Goal: Task Accomplishment & Management: Use online tool/utility

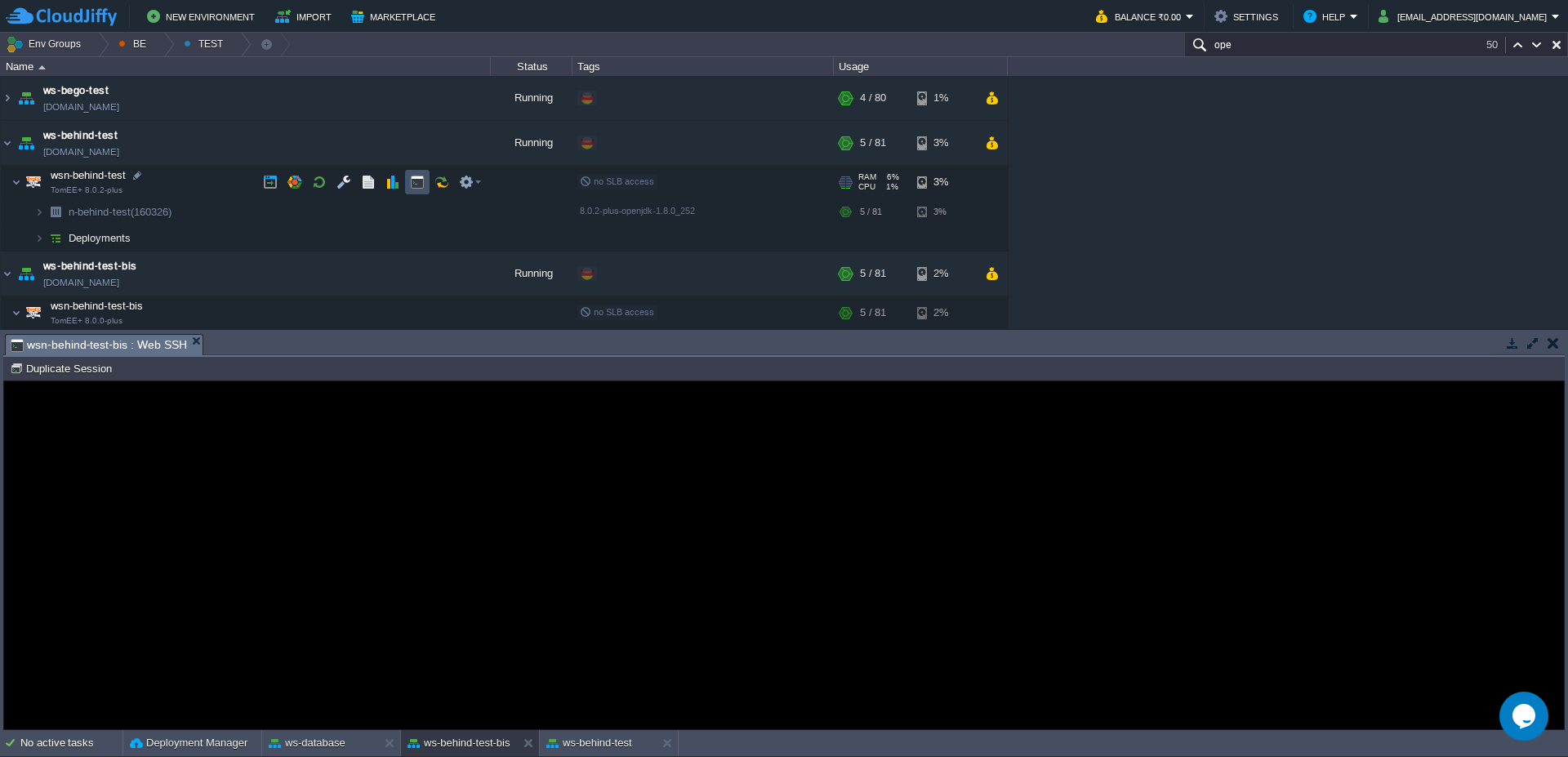
click at [417, 189] on button "button" at bounding box center [416, 182] width 15 height 15
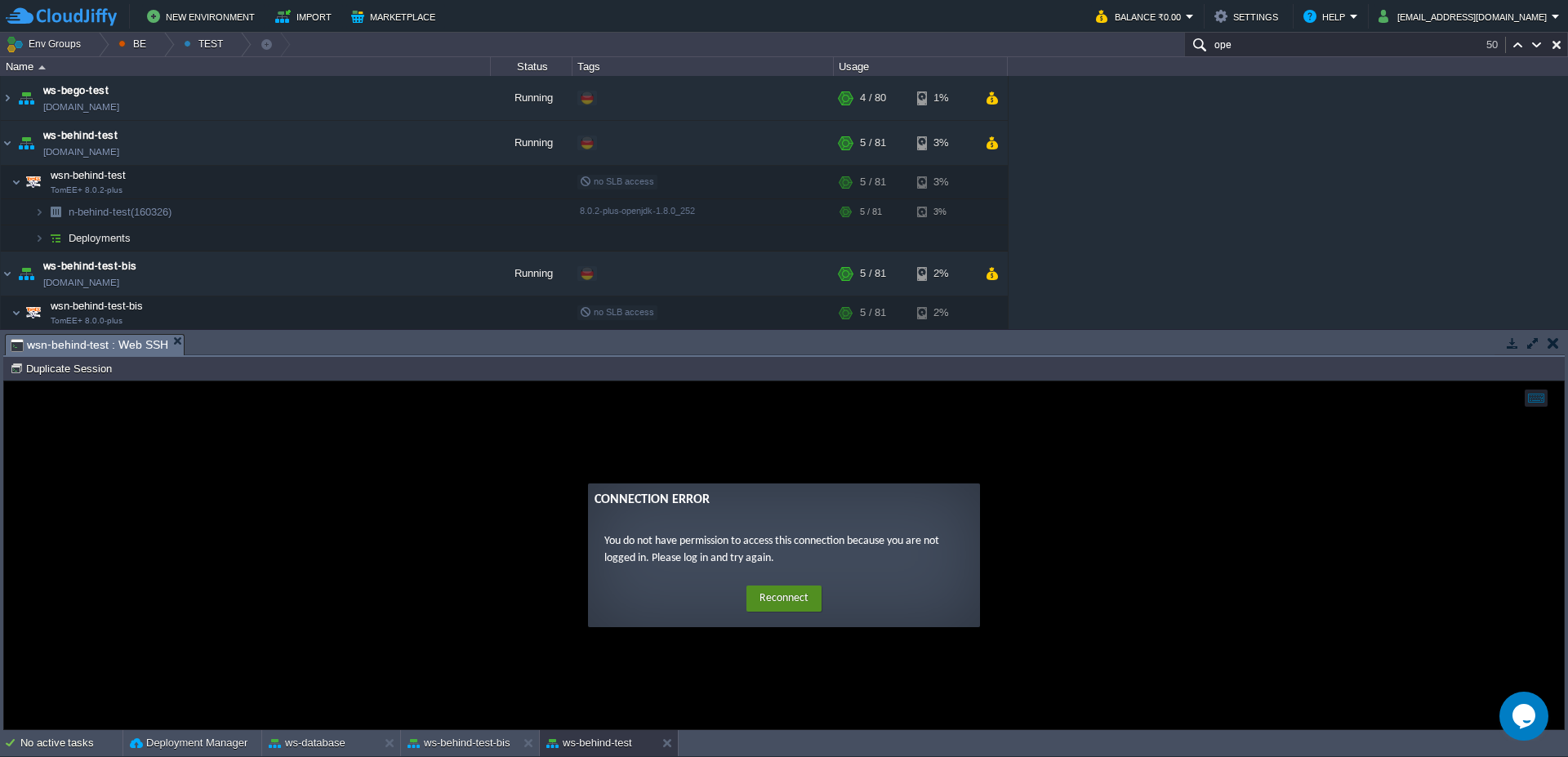
click at [770, 599] on button "Reconnect" at bounding box center [783, 598] width 75 height 26
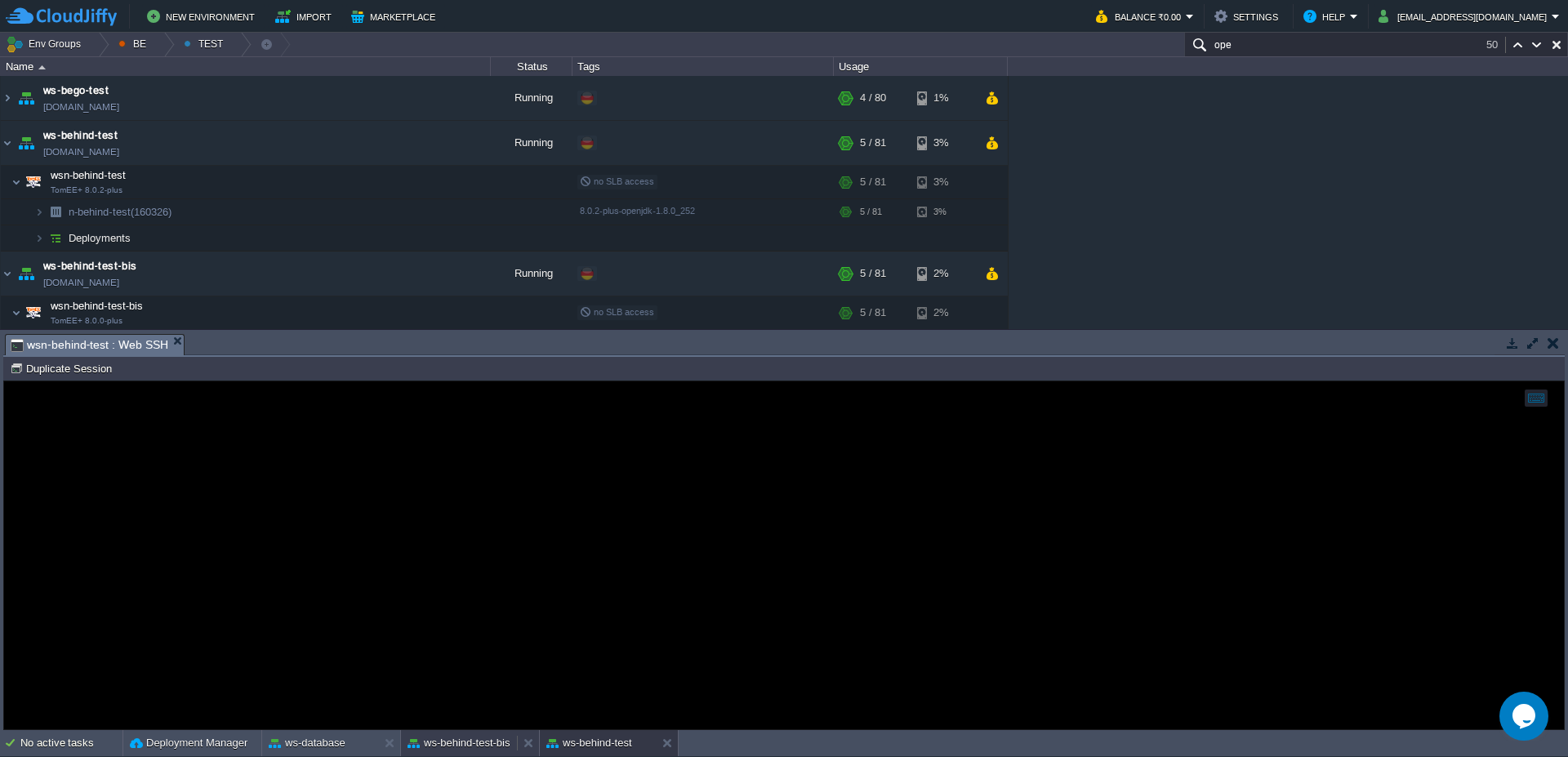
click at [461, 736] on button "ws-behind-test-bis" at bounding box center [459, 742] width 103 height 17
click at [60, 373] on button "Duplicate Session" at bounding box center [63, 368] width 107 height 15
type input "#000000"
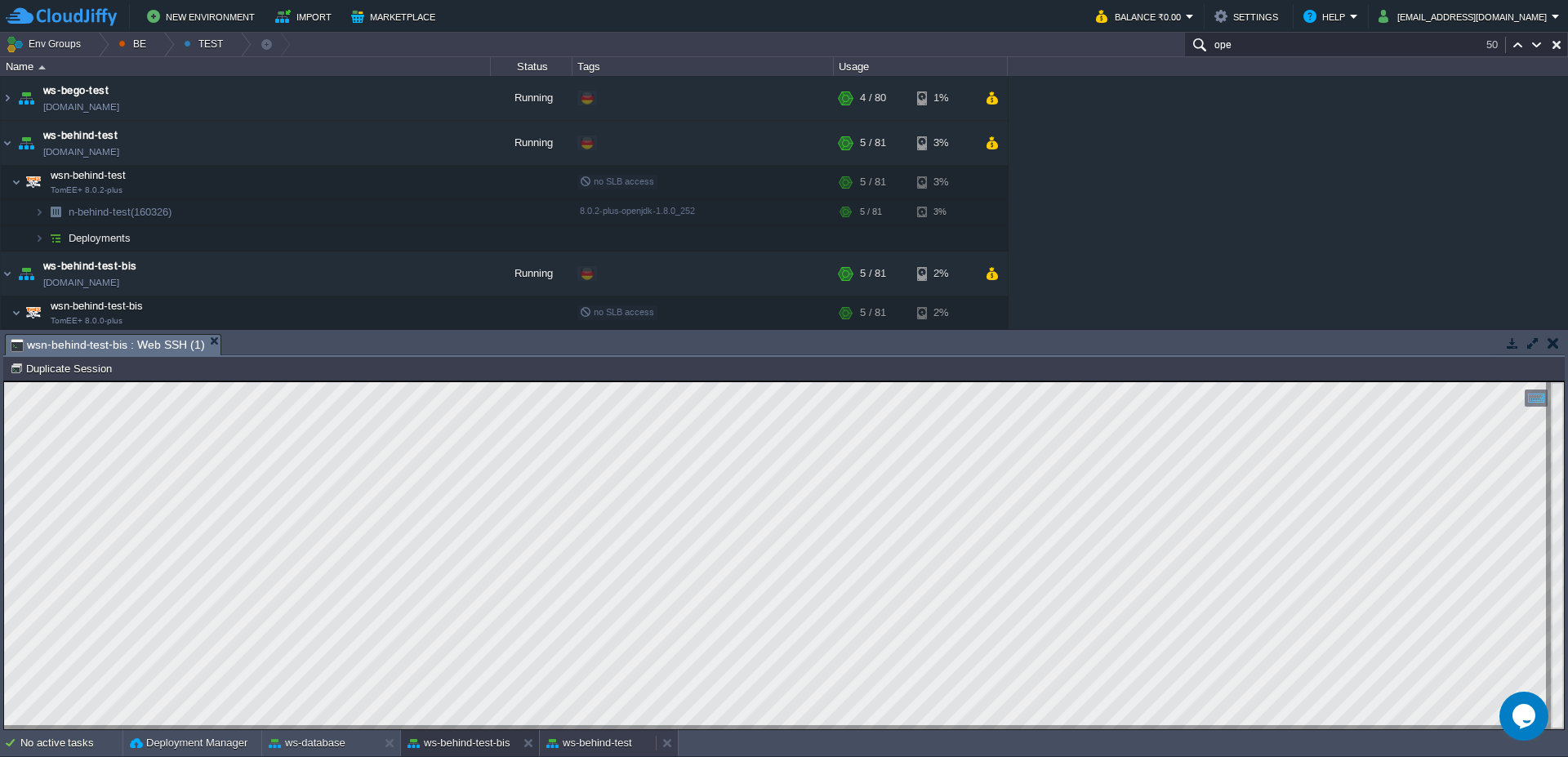
click at [591, 750] on button "ws-behind-test" at bounding box center [589, 742] width 86 height 17
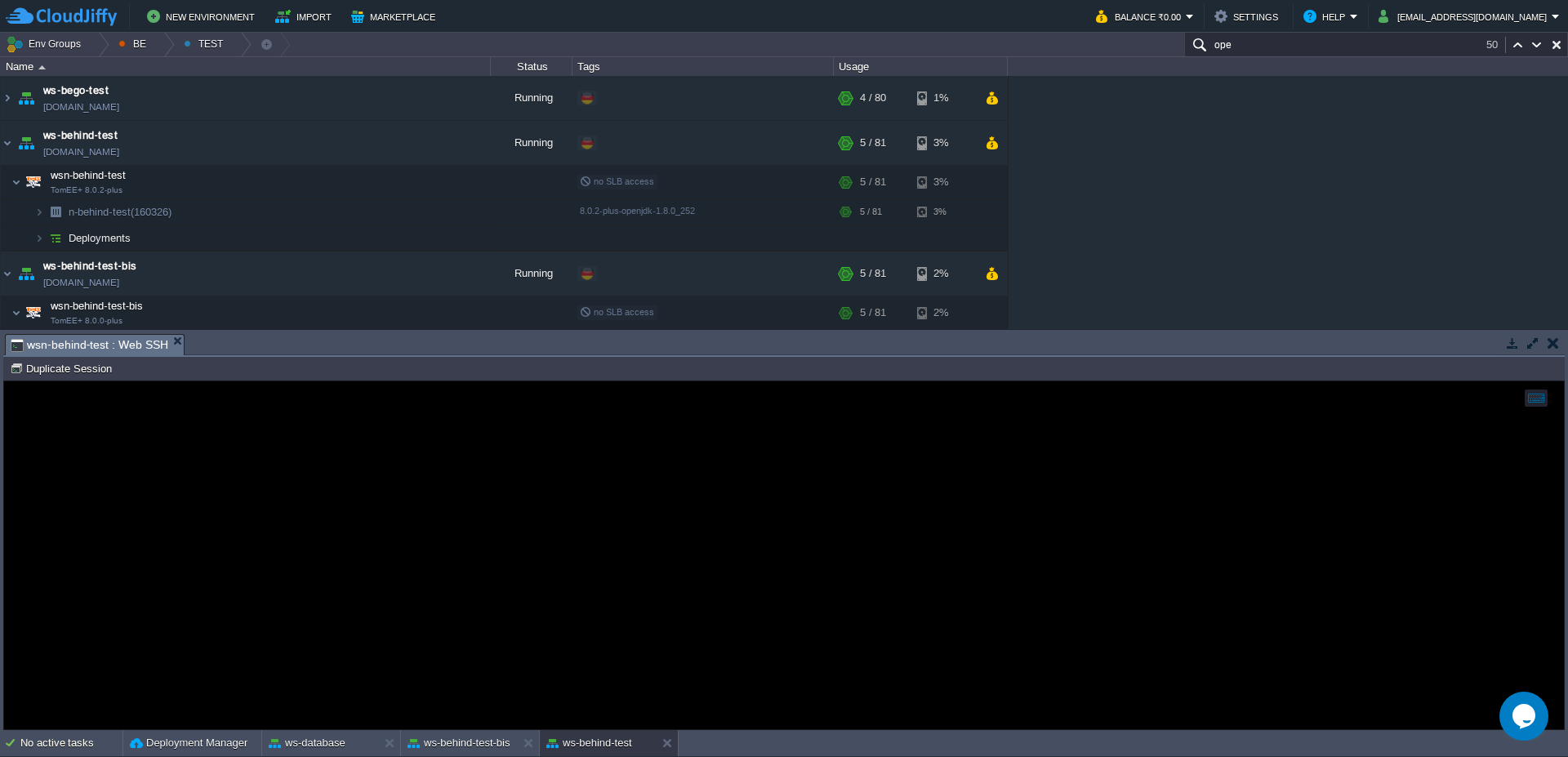
drag, startPoint x: 330, startPoint y: 516, endPoint x: 232, endPoint y: 488, distance: 101.9
click at [306, 503] on div at bounding box center [783, 556] width 1559 height 348
click at [54, 370] on button "Duplicate Session" at bounding box center [63, 368] width 107 height 15
type input "#000000"
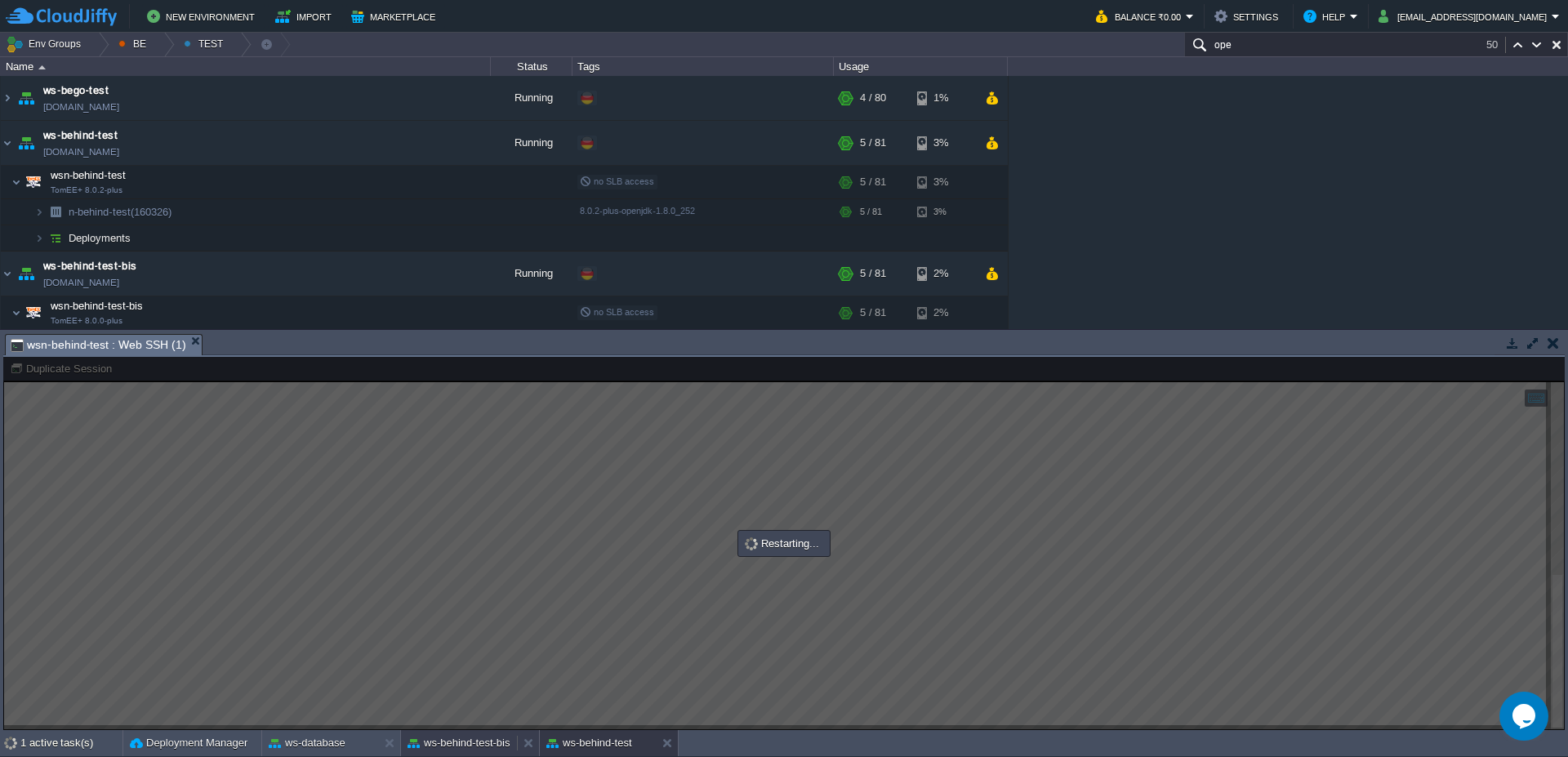
click at [485, 745] on button "ws-behind-test-bis" at bounding box center [459, 742] width 103 height 17
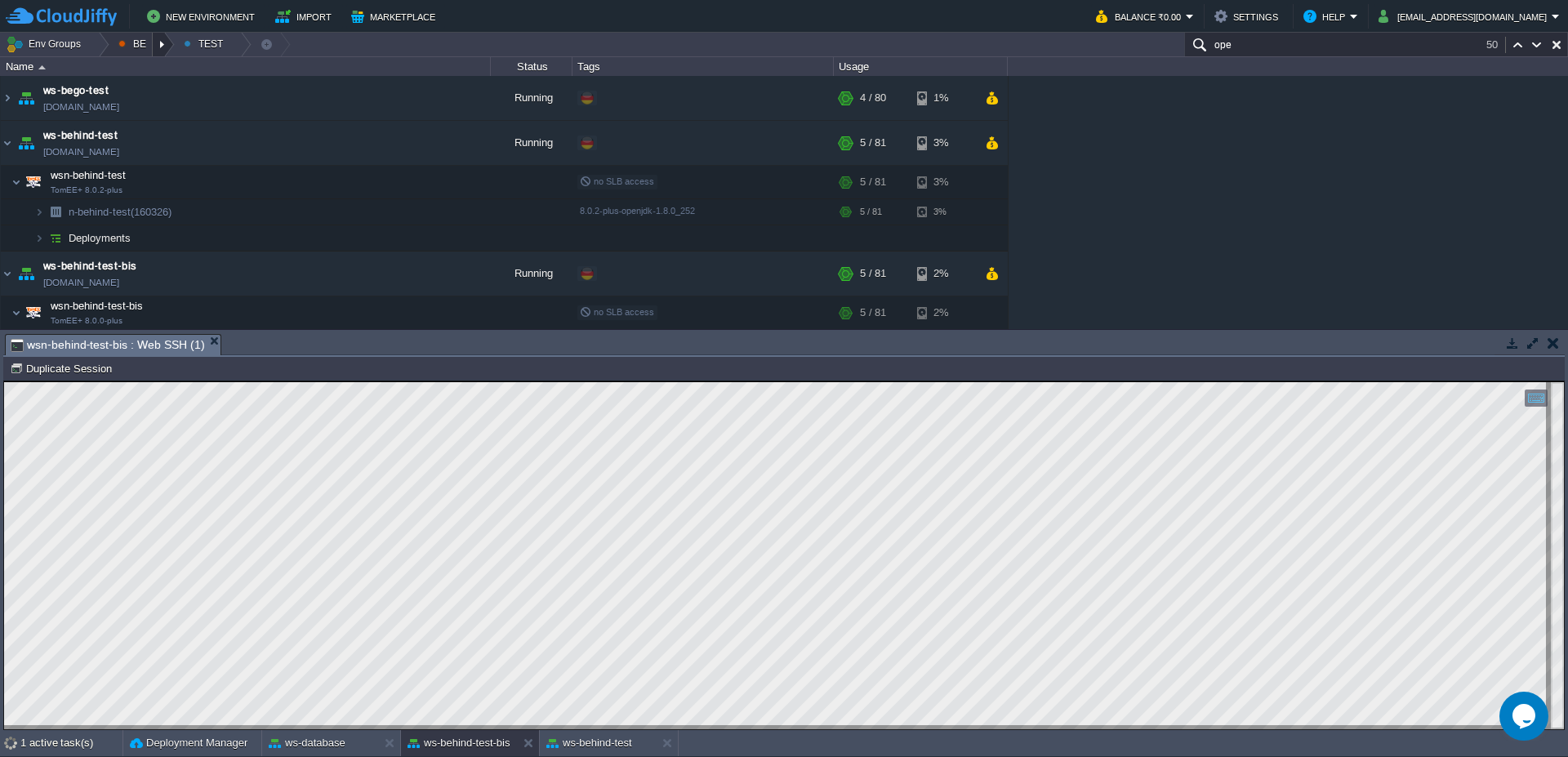
click at [170, 53] on div at bounding box center [163, 45] width 22 height 23
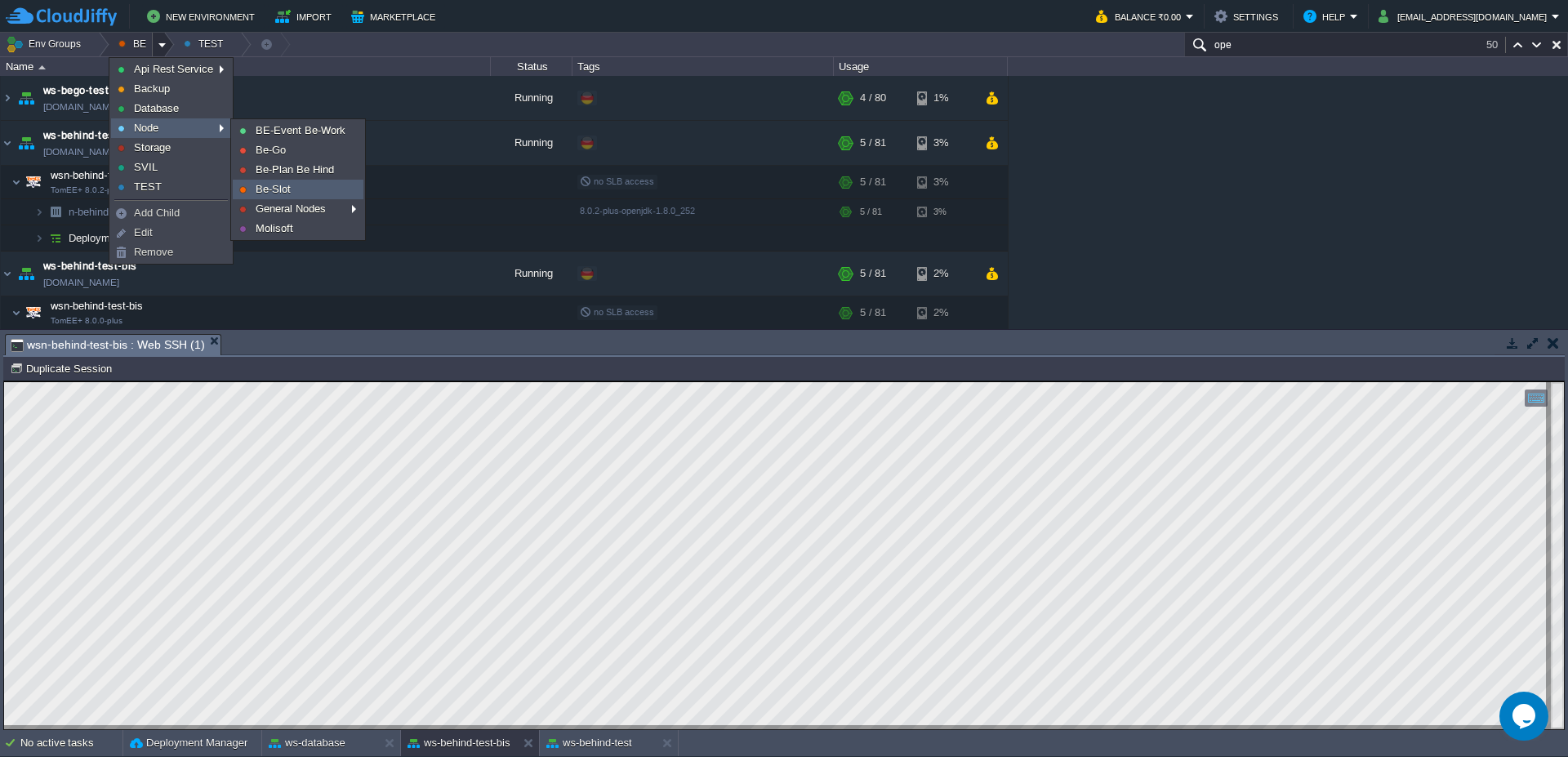
click at [290, 193] on span "Be-Slot" at bounding box center [273, 189] width 35 height 13
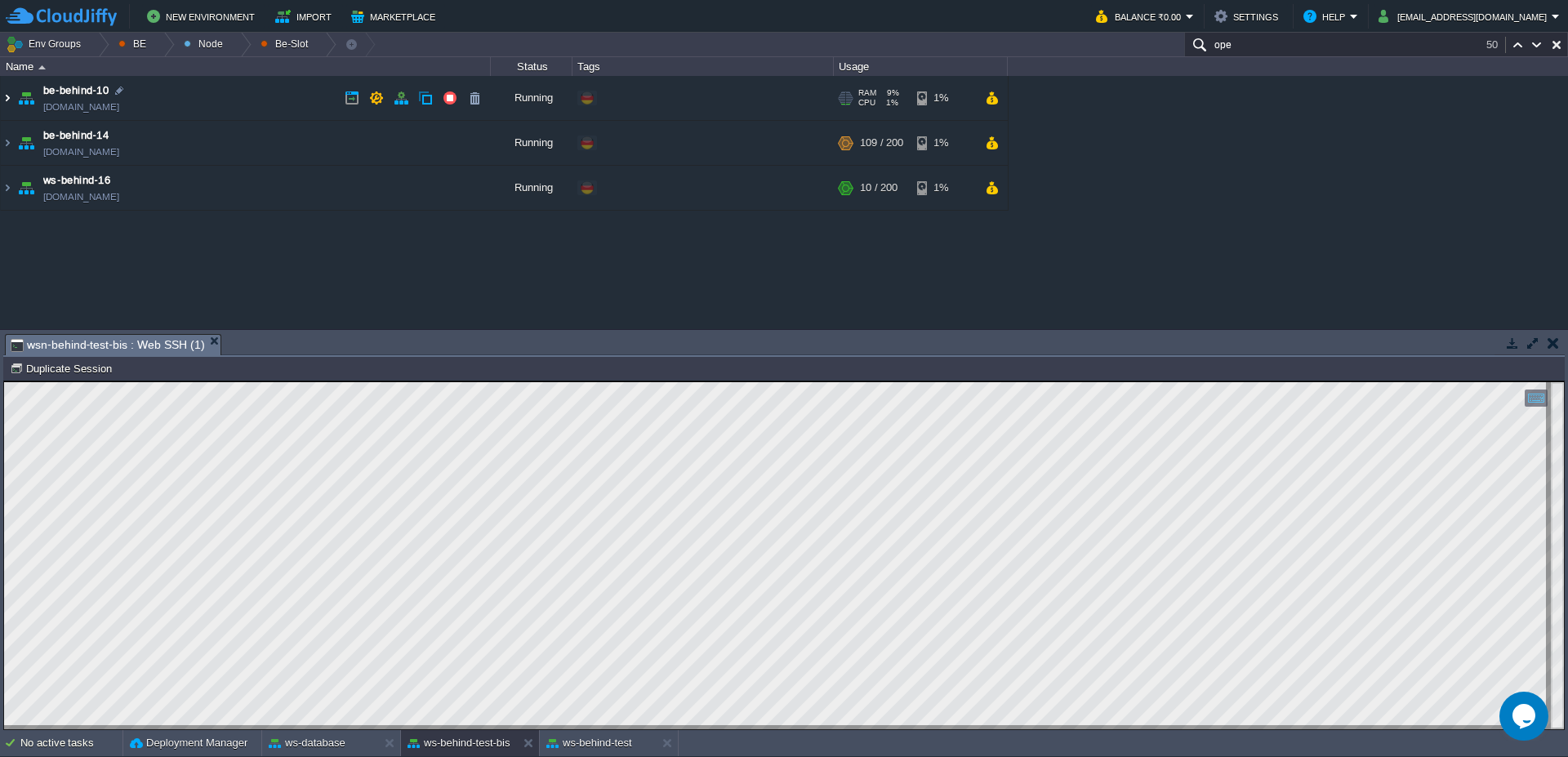
click at [1, 98] on img at bounding box center [7, 97] width 13 height 44
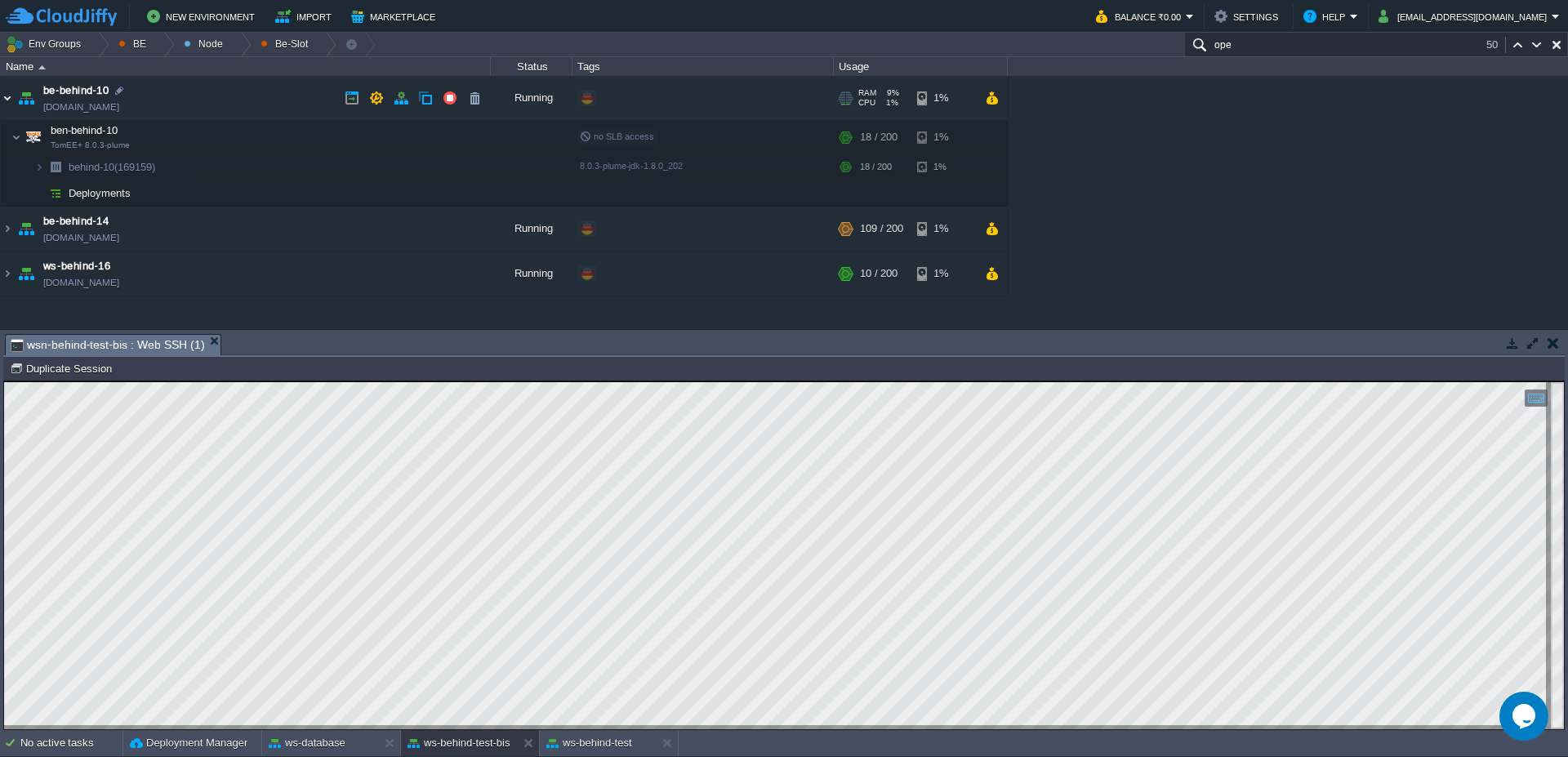
click at [1, 99] on img at bounding box center [7, 97] width 13 height 44
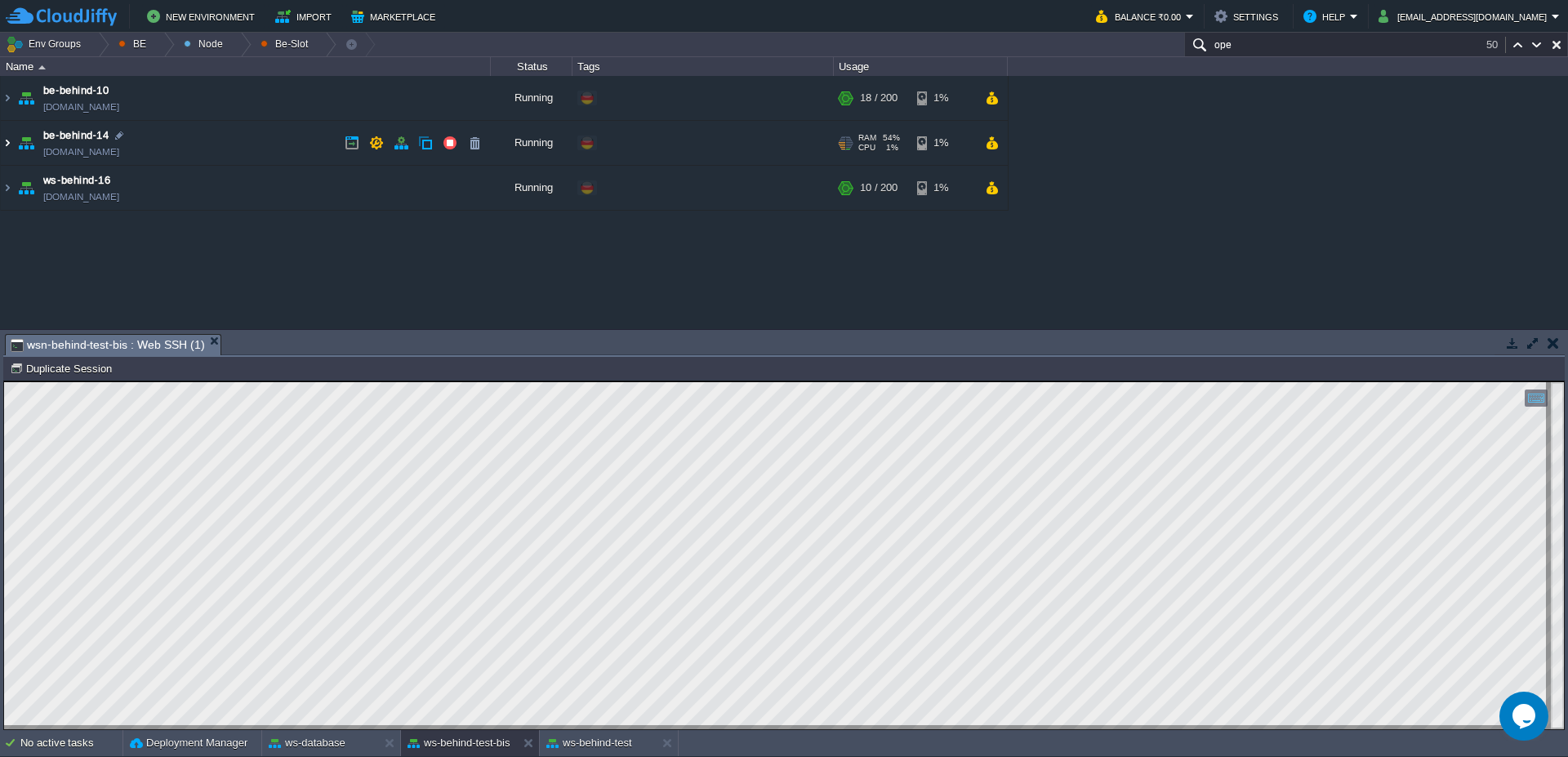
click at [4, 147] on img at bounding box center [7, 142] width 13 height 44
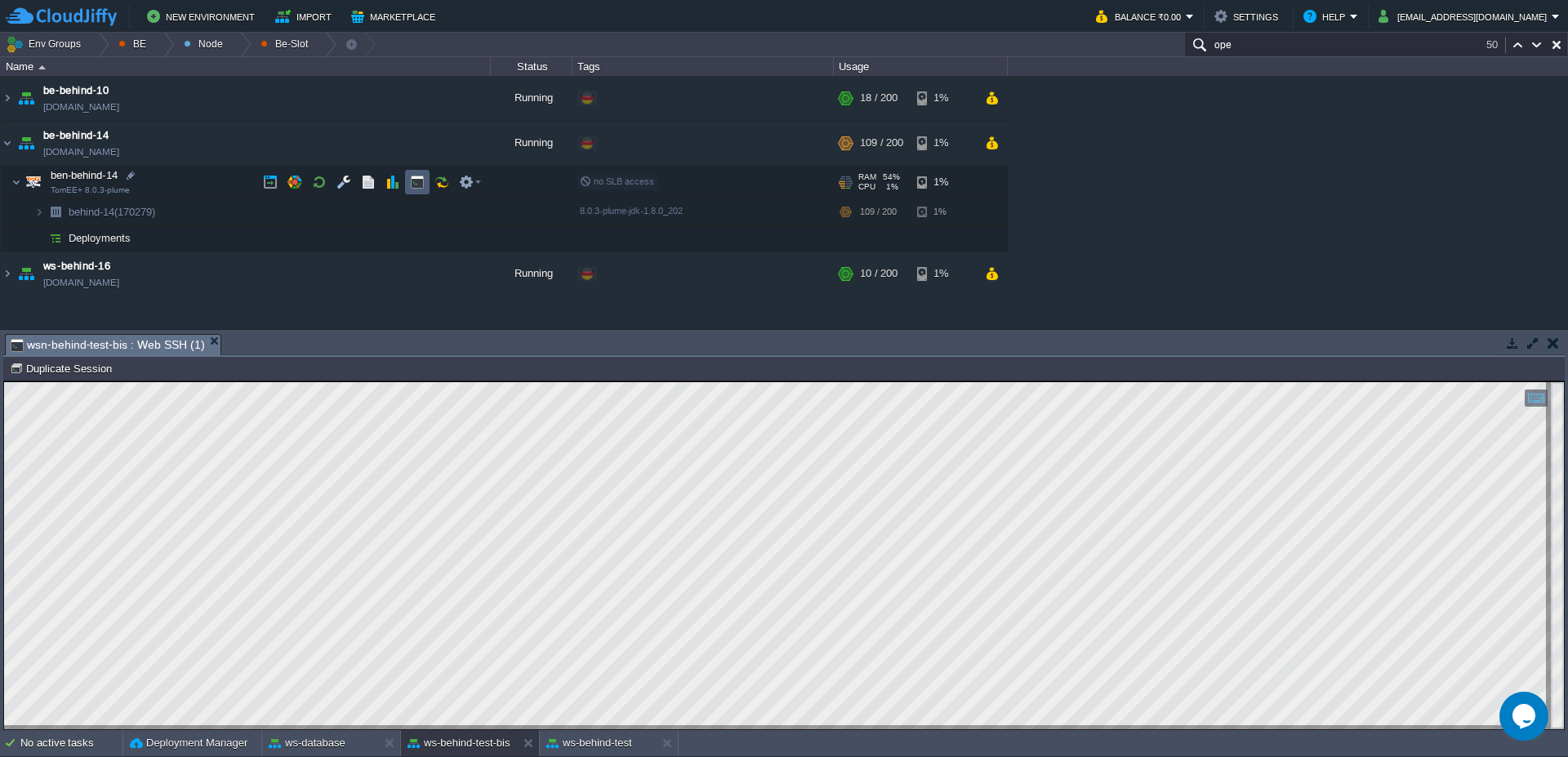
click at [414, 183] on button "button" at bounding box center [416, 182] width 15 height 15
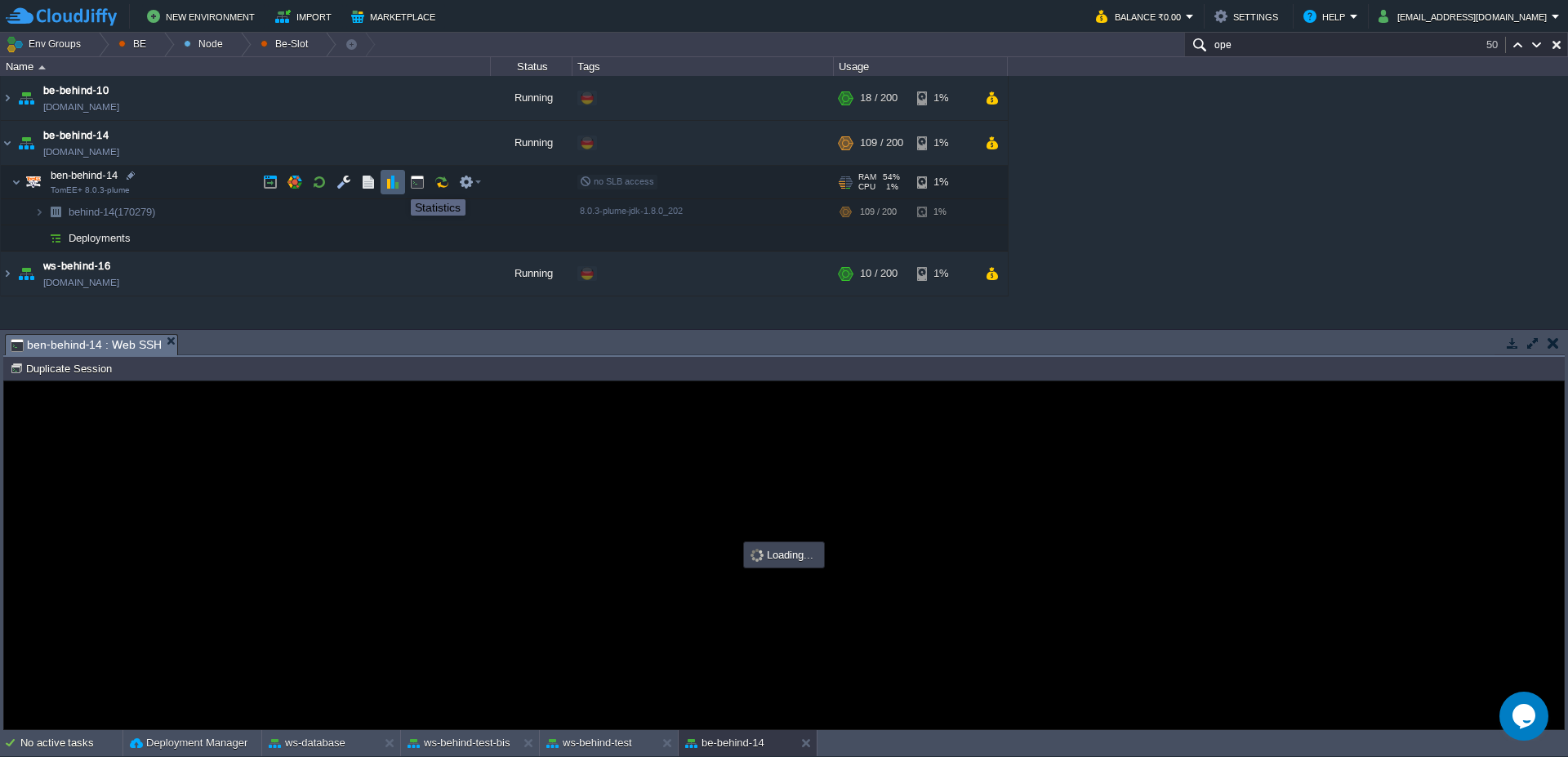
click at [394, 185] on button "button" at bounding box center [392, 182] width 15 height 15
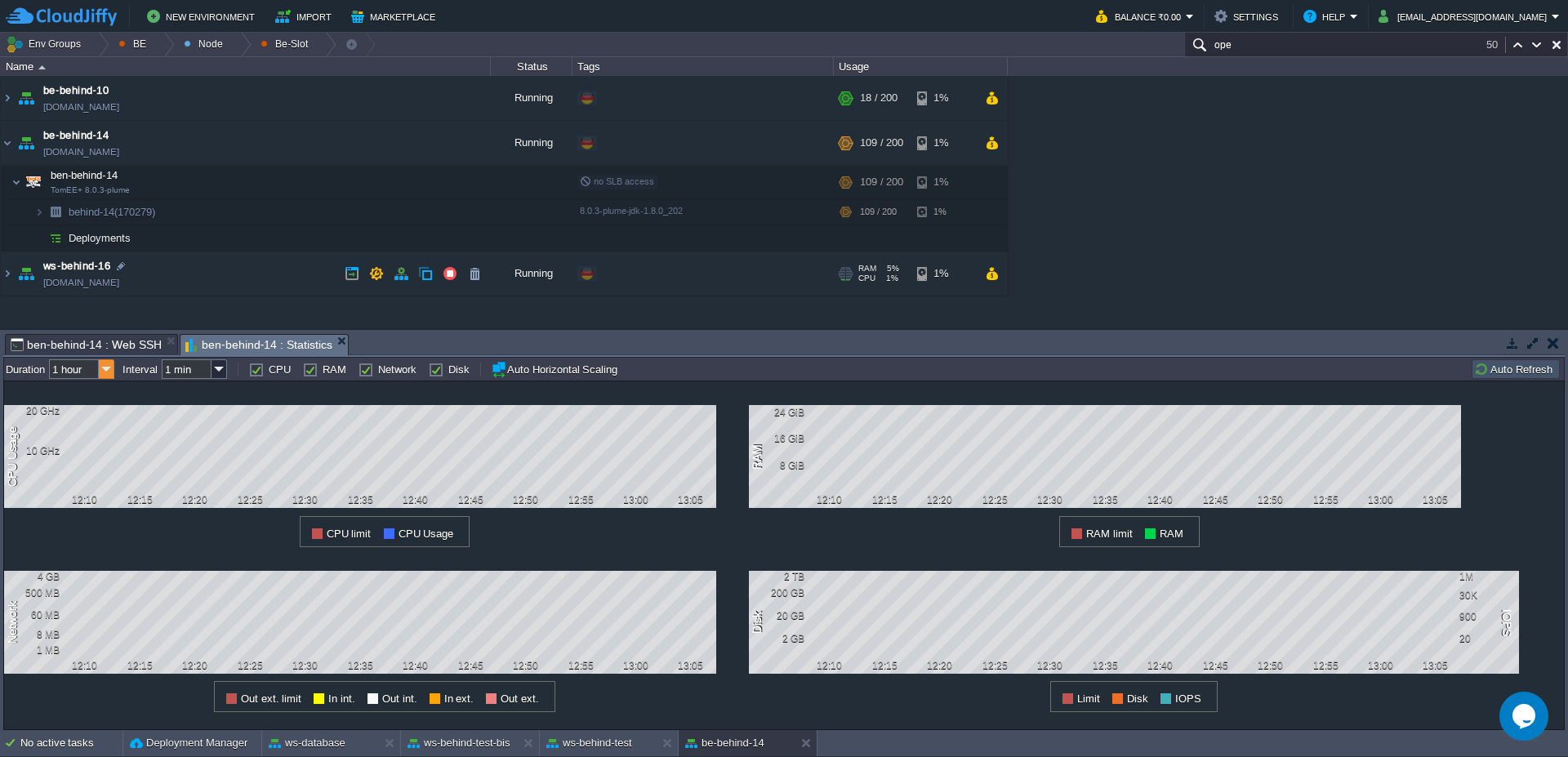
click at [104, 374] on img at bounding box center [107, 369] width 16 height 19
click at [86, 415] on div "6 hours" at bounding box center [83, 411] width 62 height 20
type input "6 hours"
type input "1 hour"
click at [109, 372] on img at bounding box center [107, 369] width 16 height 19
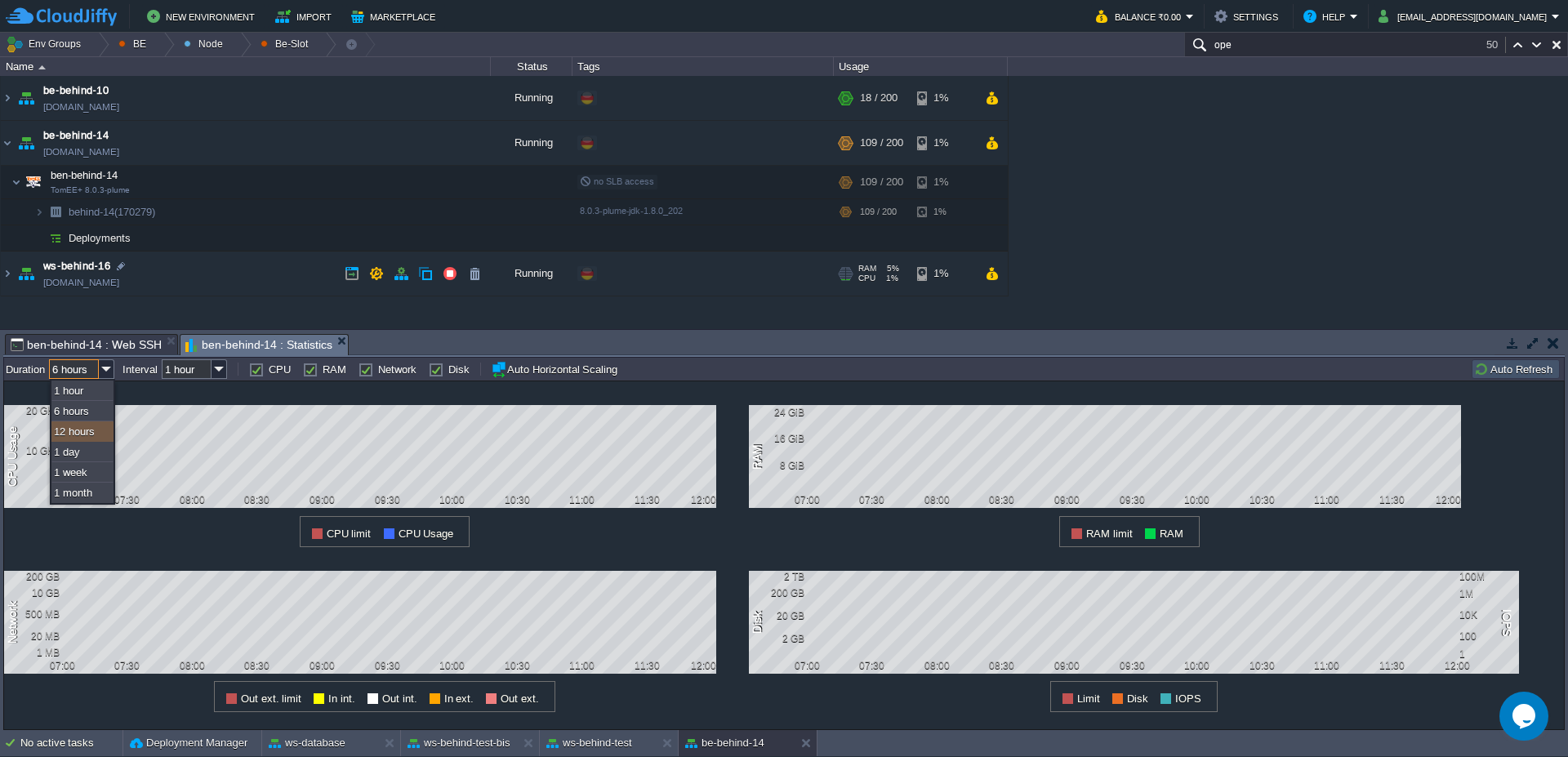
click at [88, 431] on div "12 hours" at bounding box center [83, 431] width 62 height 20
type input "12 hours"
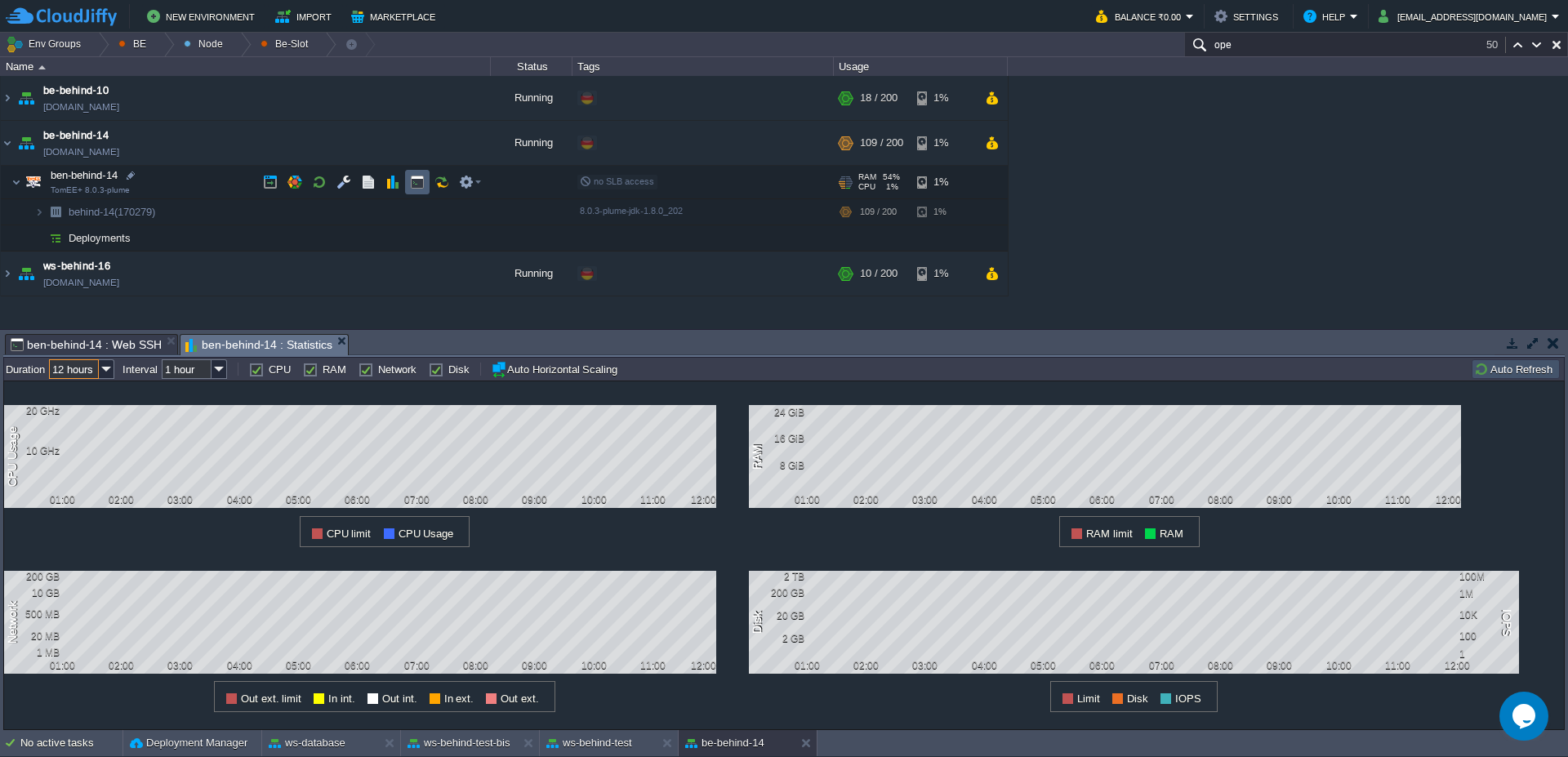
click at [420, 184] on button "button" at bounding box center [416, 182] width 15 height 15
type input "#000000"
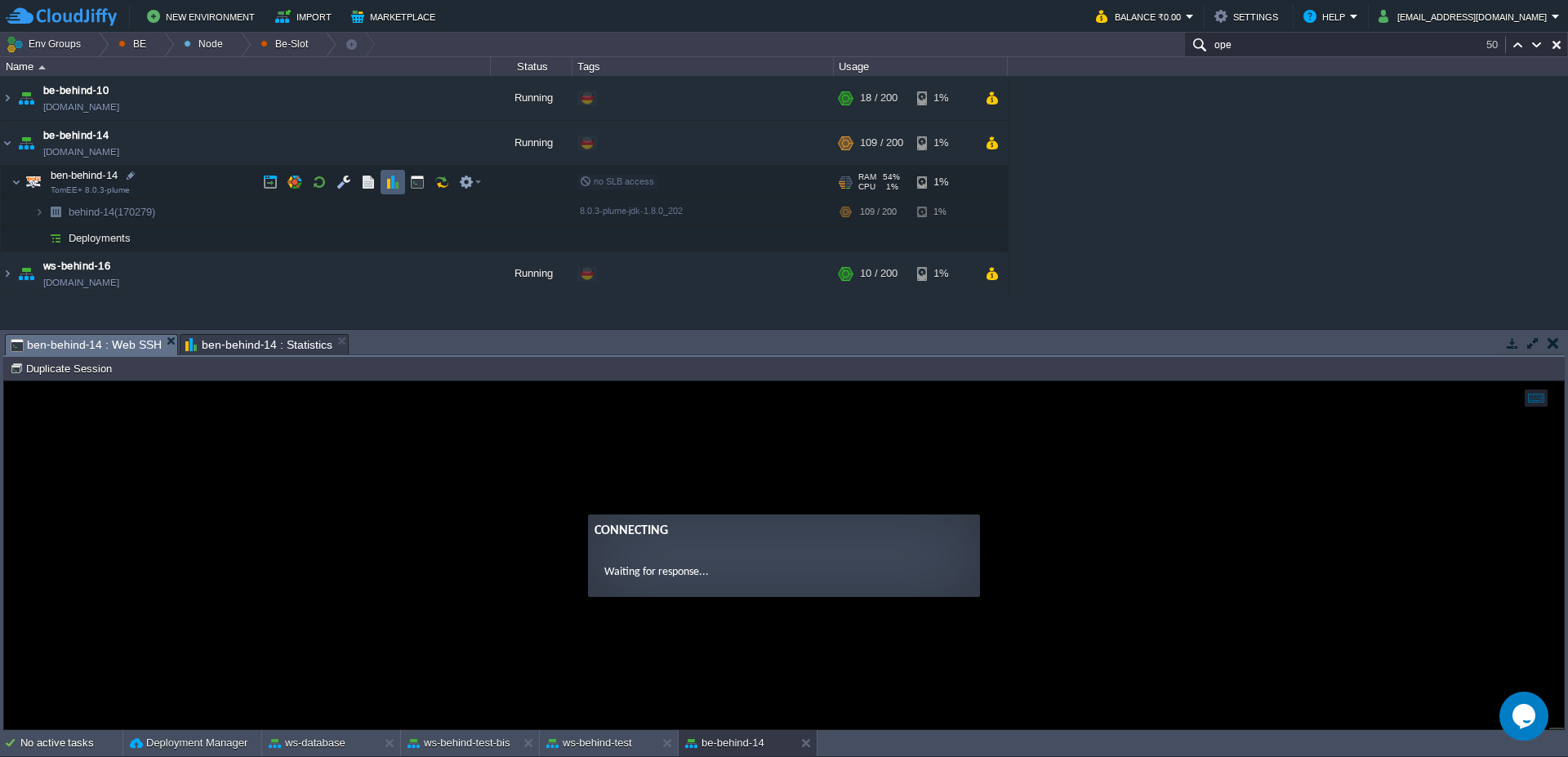
click at [395, 184] on button "button" at bounding box center [392, 182] width 15 height 15
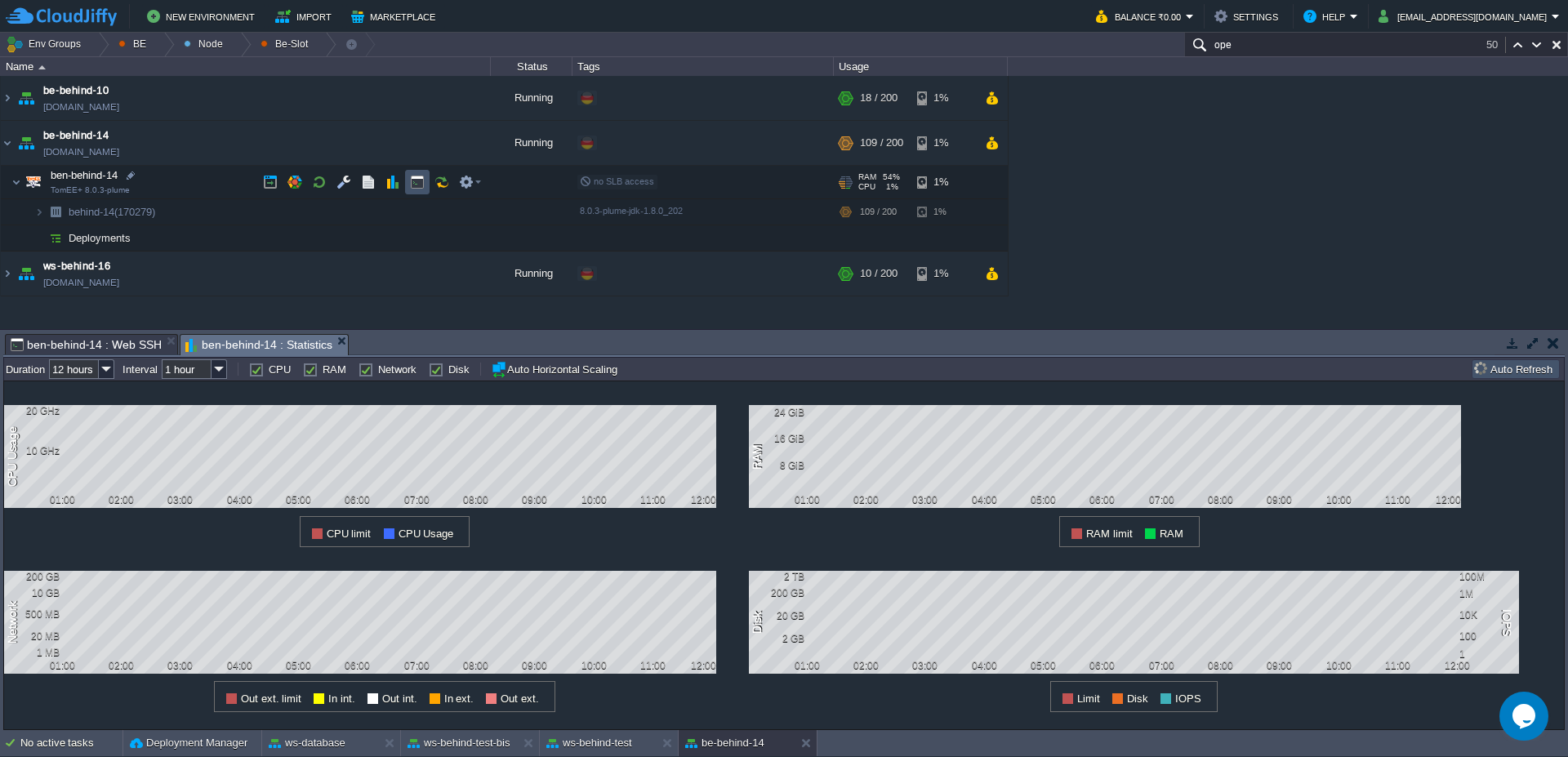
click at [410, 186] on button "button" at bounding box center [416, 182] width 15 height 15
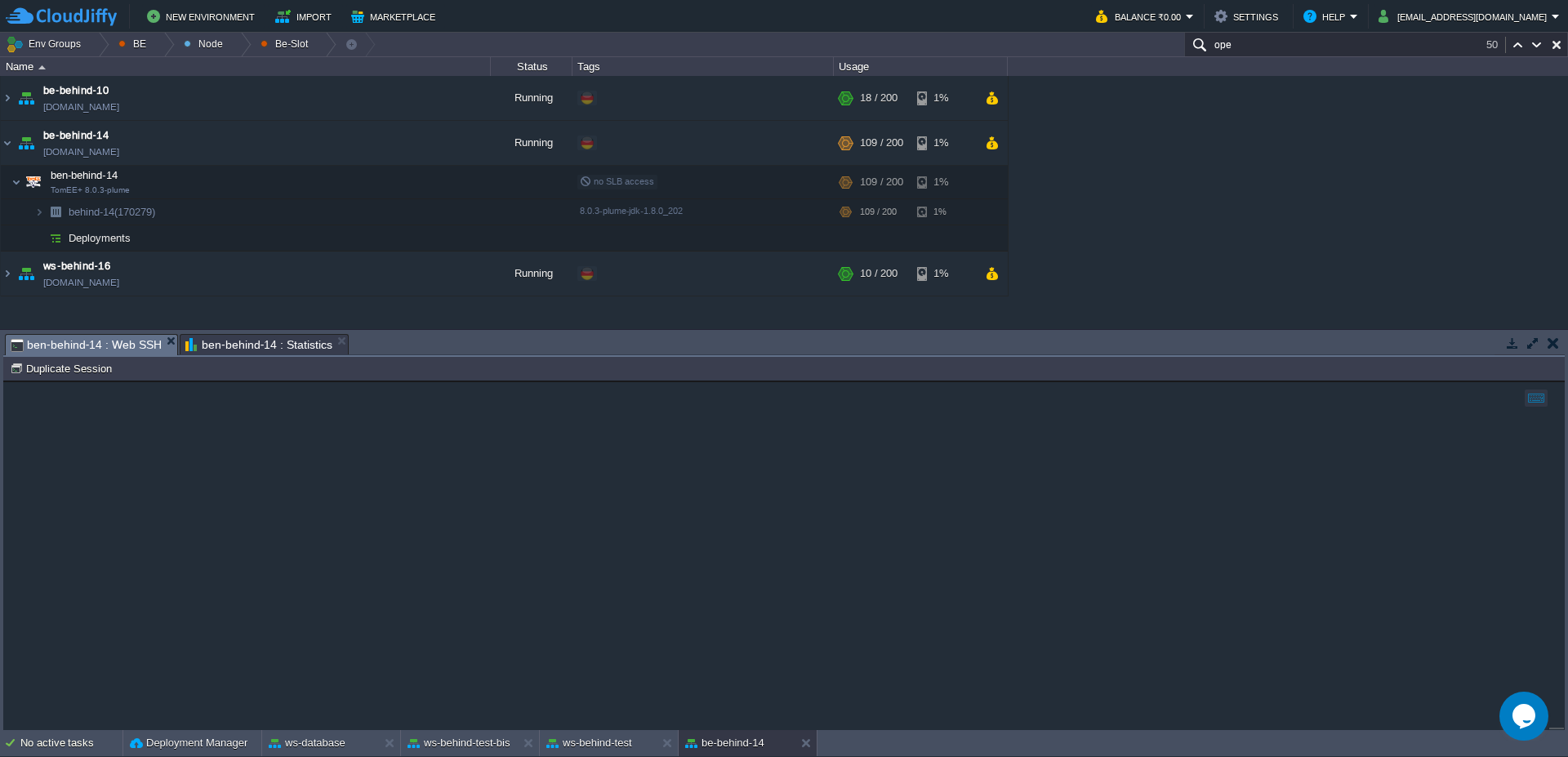
click at [238, 349] on span "ben-behind-14 : Statistics" at bounding box center [259, 344] width 147 height 19
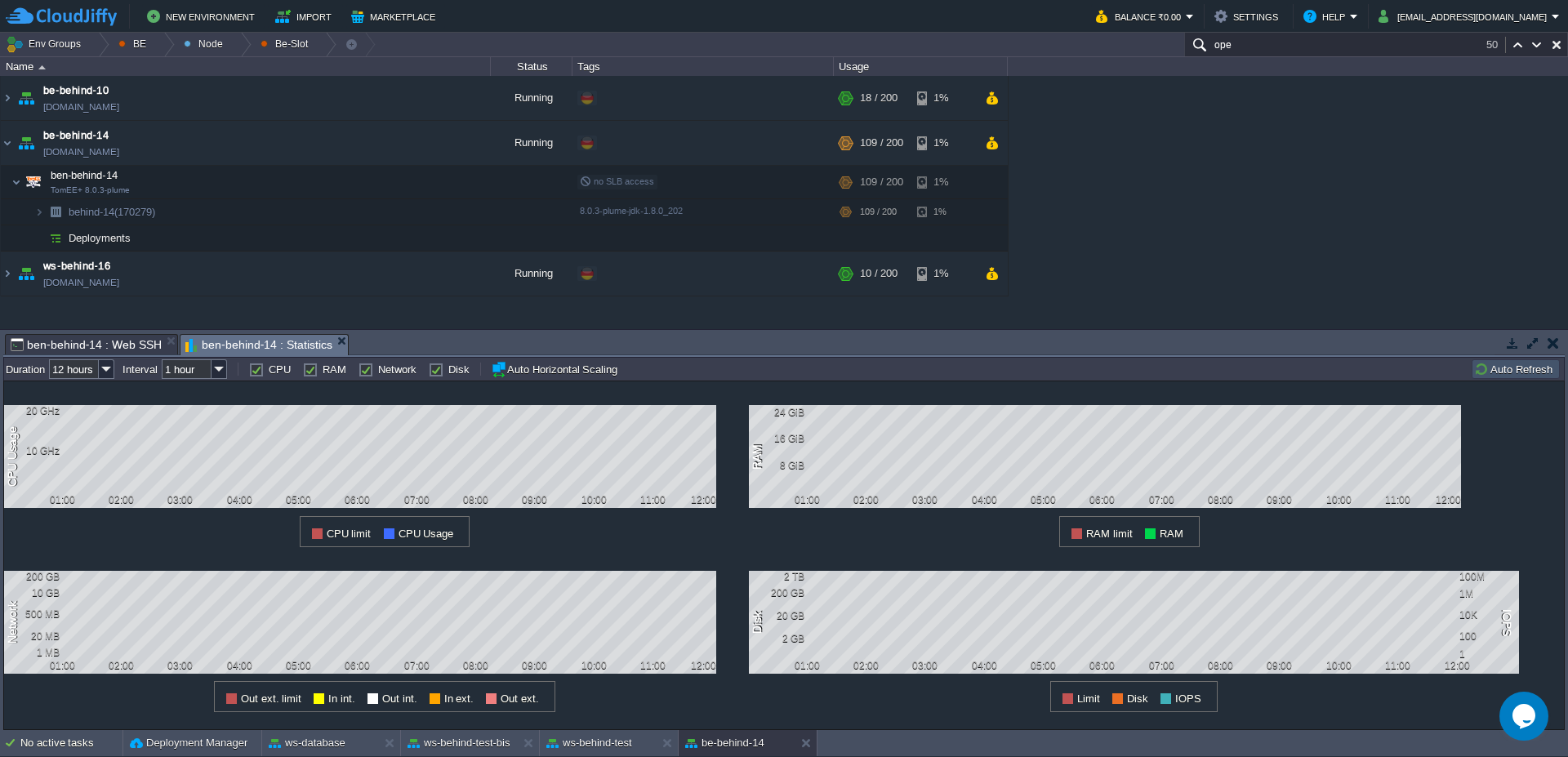
click at [94, 373] on input "12 hours" at bounding box center [73, 369] width 50 height 19
click at [89, 391] on div "1 hour" at bounding box center [83, 390] width 62 height 20
type input "1 hour"
type input "1 min"
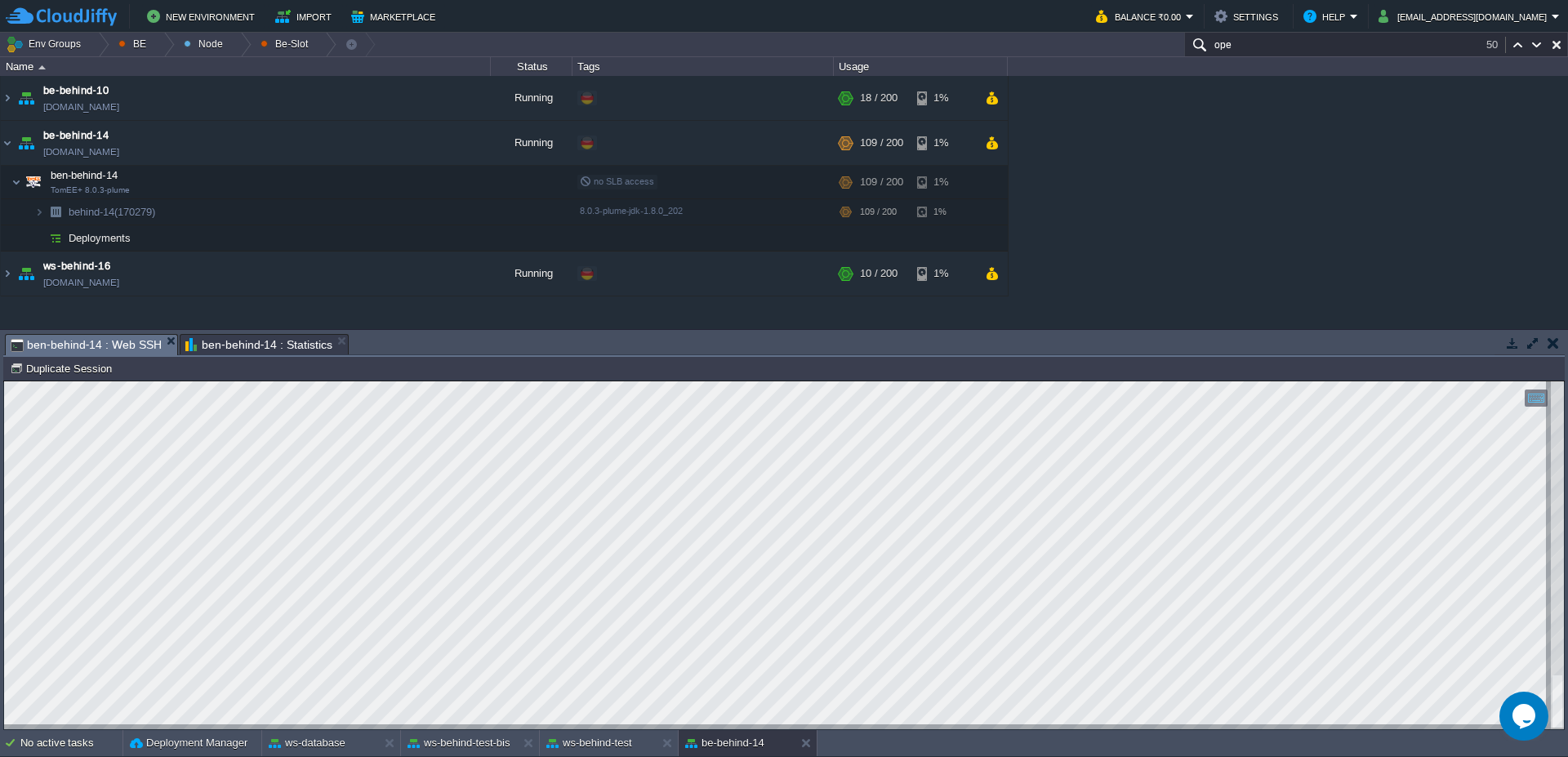
click at [125, 348] on span "ben-behind-14 : Web SSH" at bounding box center [86, 344] width 151 height 20
click at [263, 341] on span "ben-behind-14 : Statistics" at bounding box center [259, 344] width 147 height 19
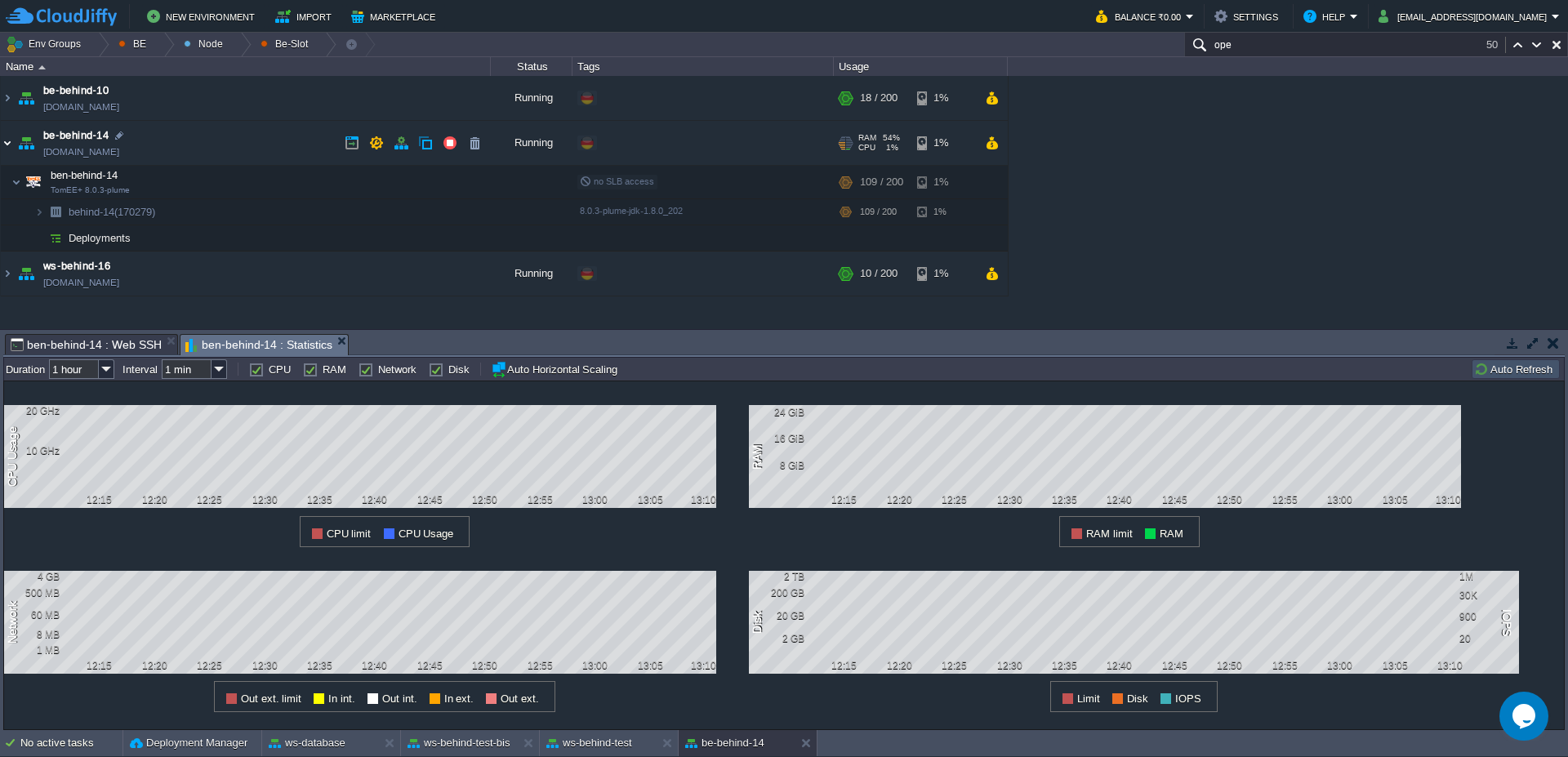
click at [2, 145] on img at bounding box center [7, 142] width 13 height 44
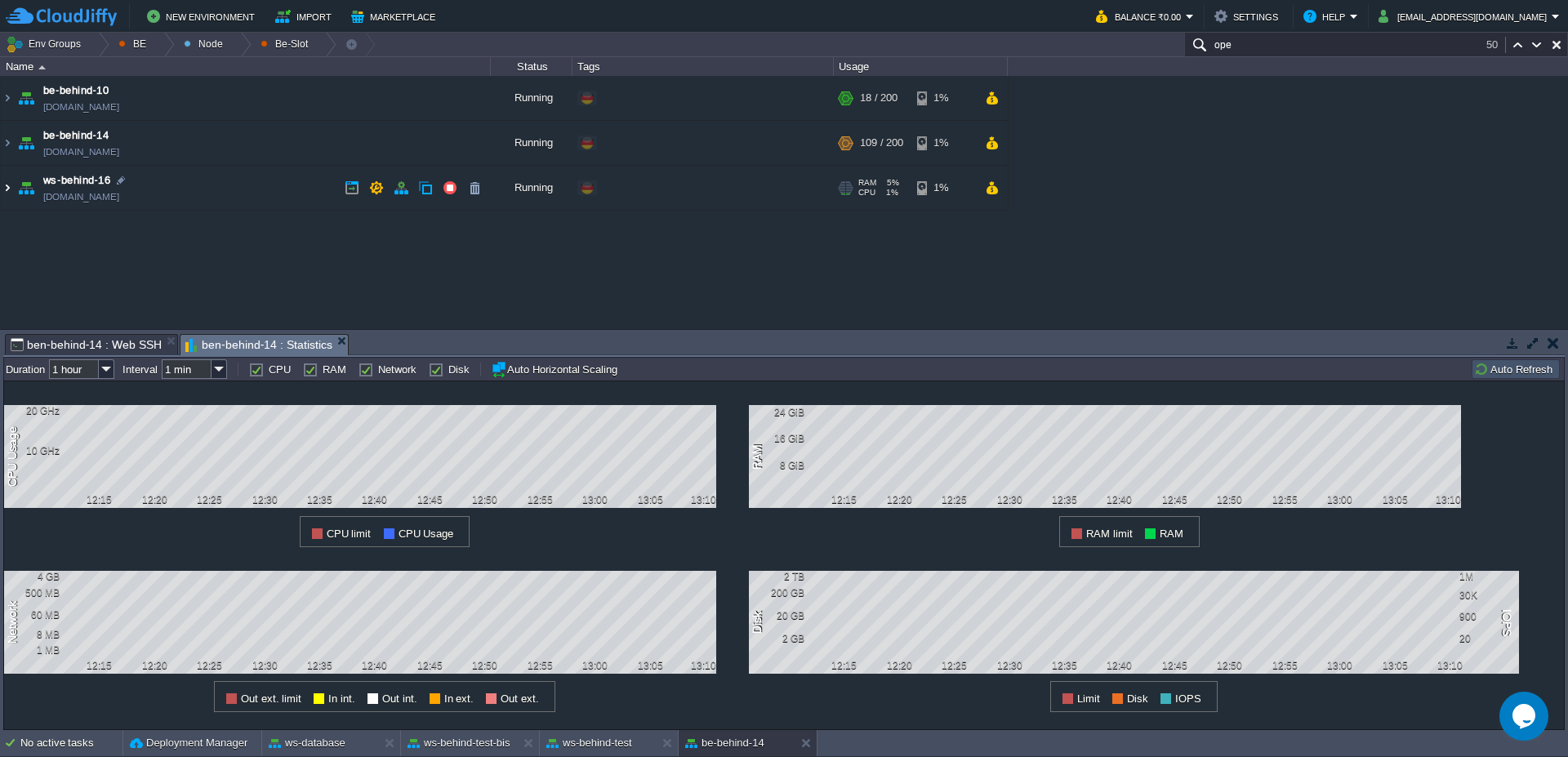
click at [1, 186] on img at bounding box center [7, 187] width 13 height 44
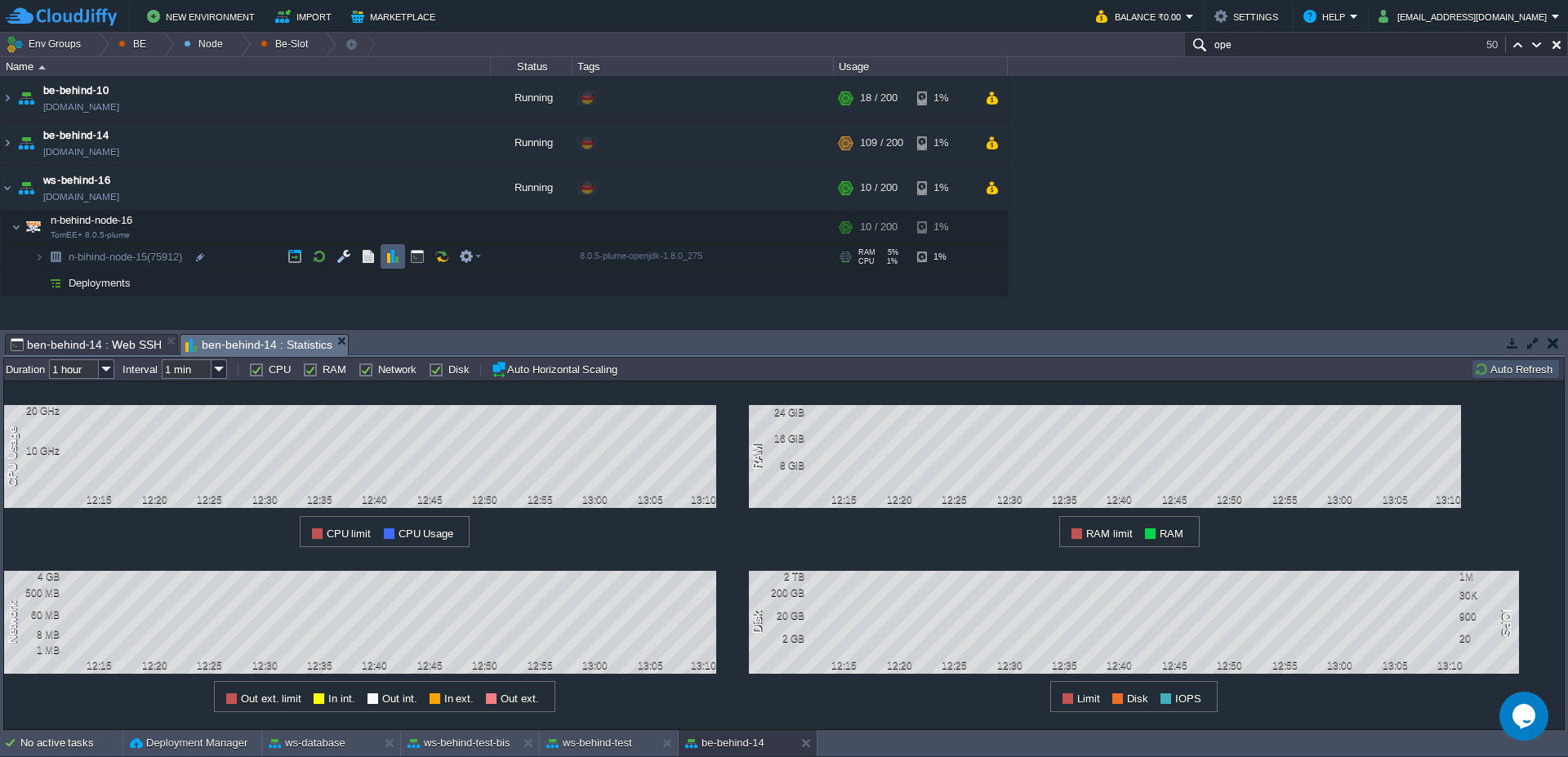
click at [396, 257] on button "button" at bounding box center [392, 256] width 15 height 15
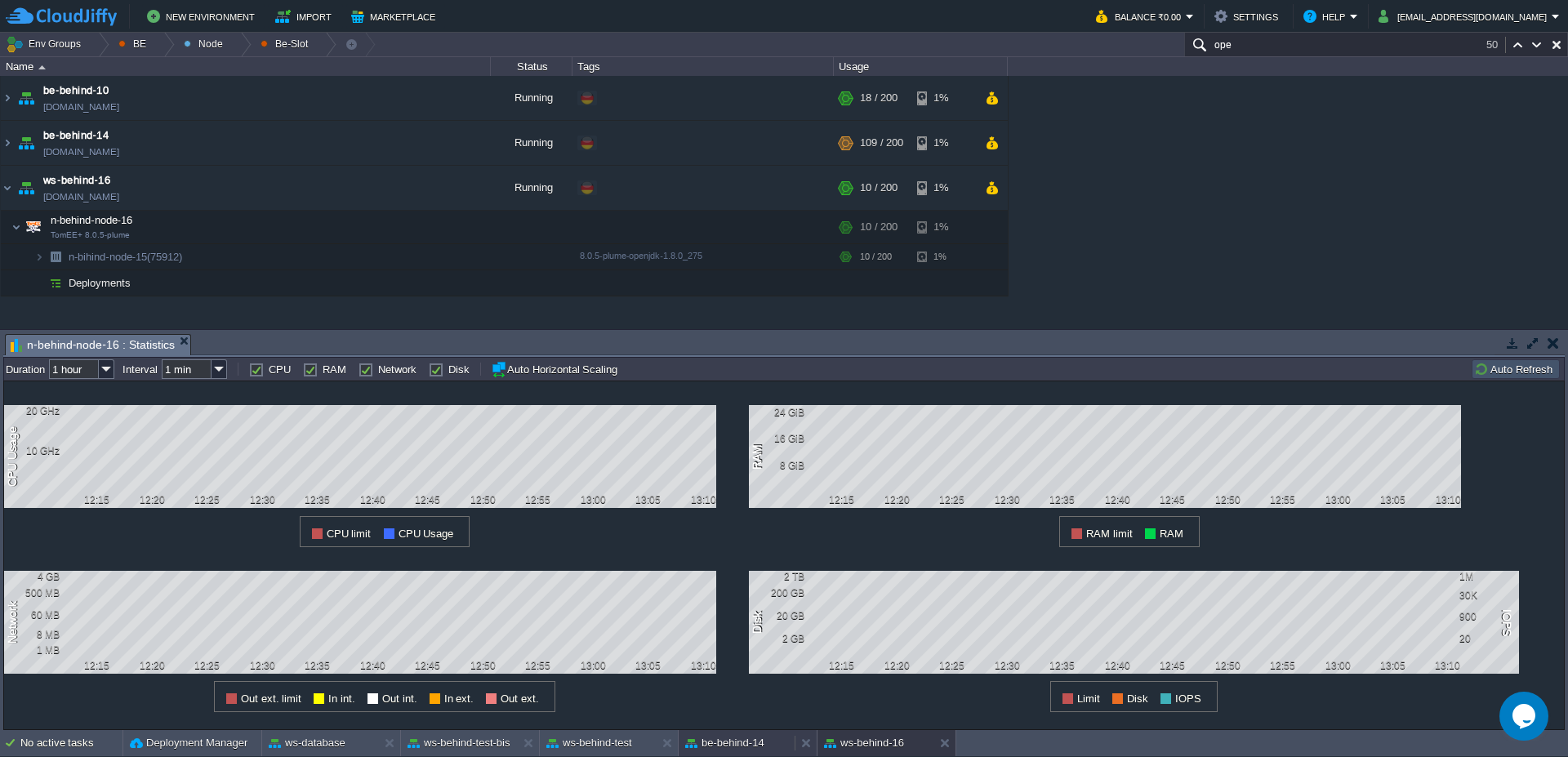
click at [720, 750] on button "be-behind-14" at bounding box center [724, 742] width 79 height 17
click at [125, 352] on span "ben-behind-14 : Web SSH" at bounding box center [86, 344] width 151 height 19
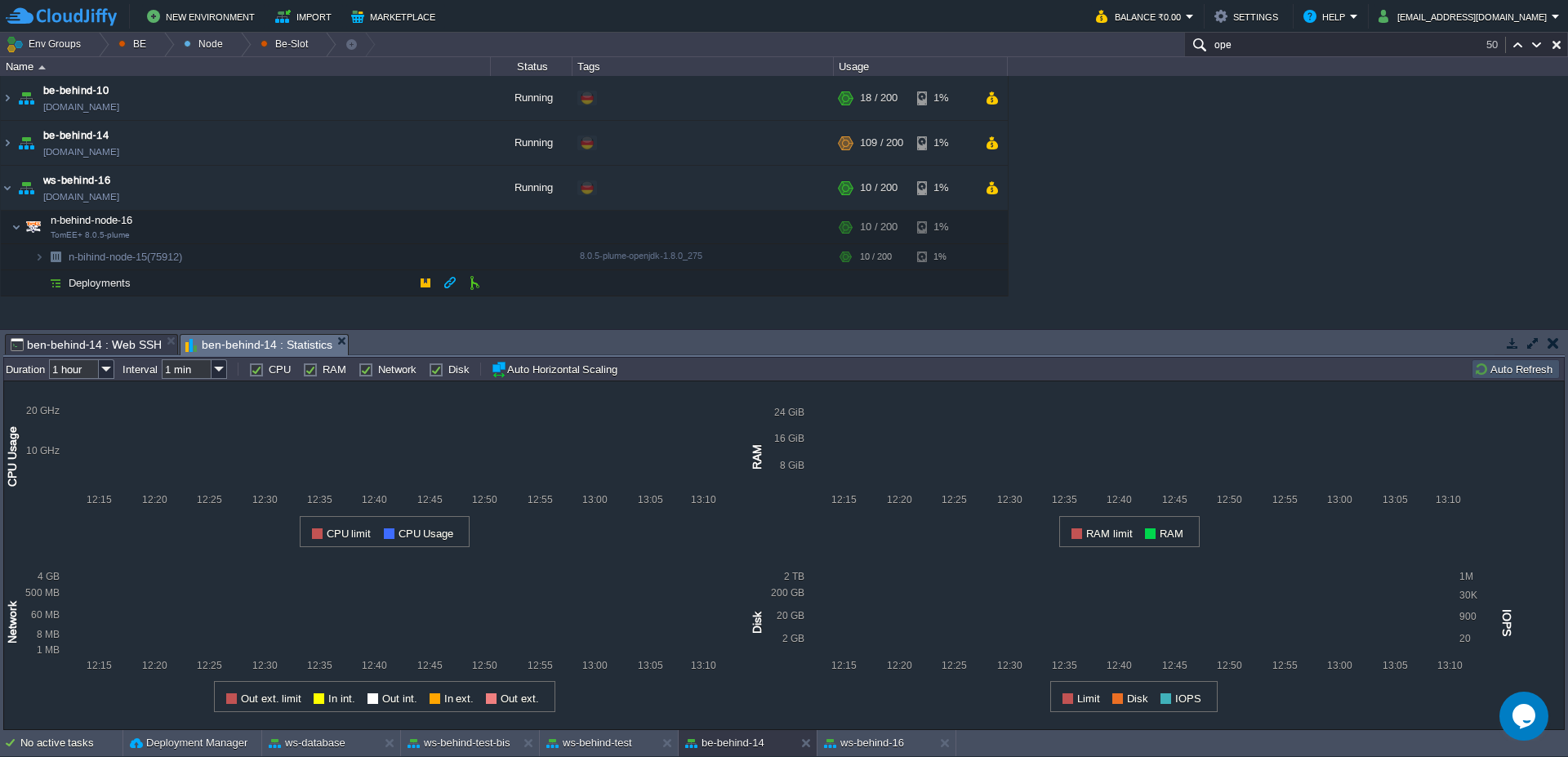
click at [307, 346] on span "ben-behind-14 : Statistics" at bounding box center [259, 344] width 147 height 20
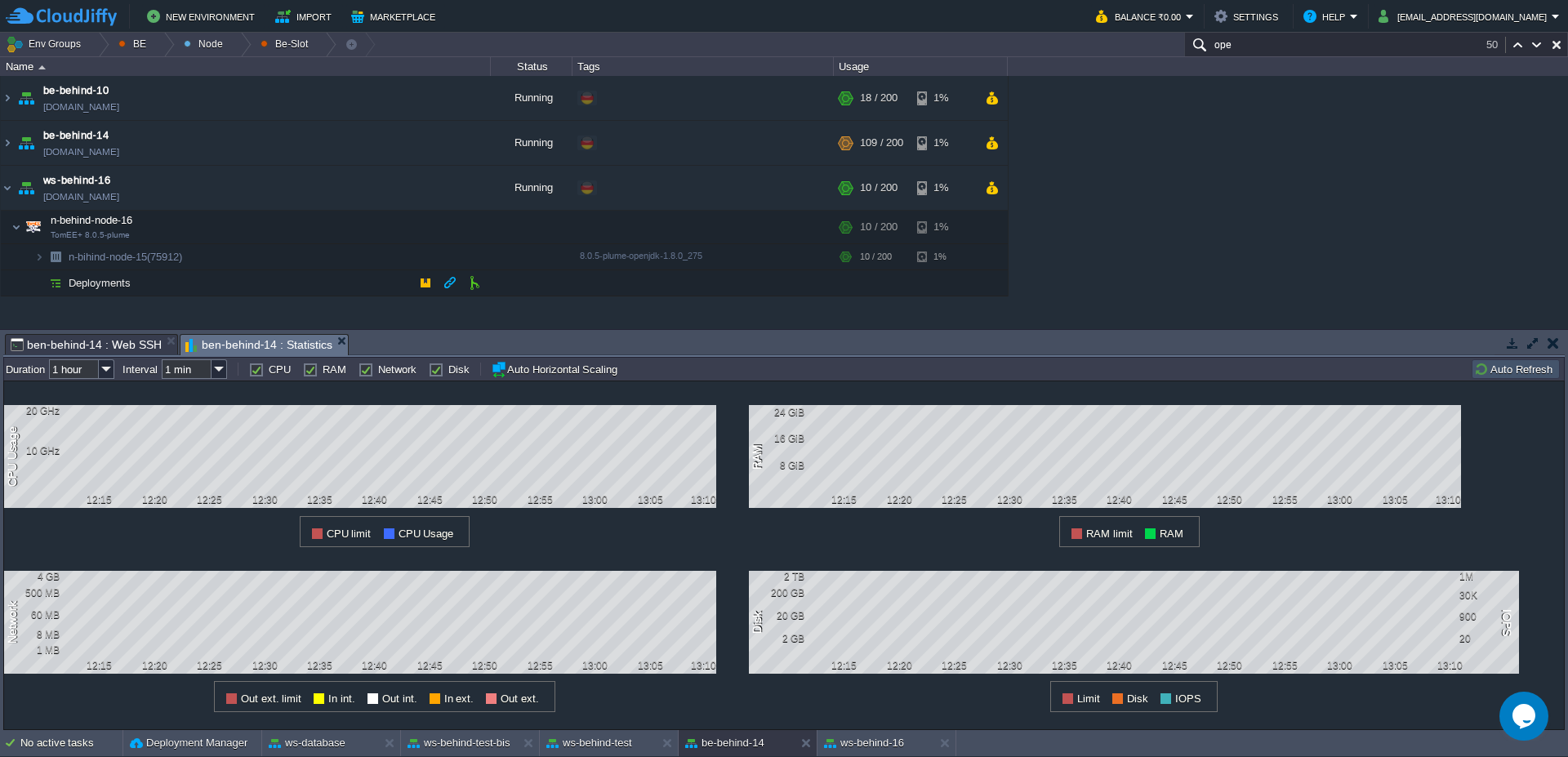
click at [1526, 371] on button "Auto Refresh" at bounding box center [1515, 369] width 84 height 15
click at [125, 338] on span "ben-behind-14 : Web SSH" at bounding box center [86, 344] width 151 height 19
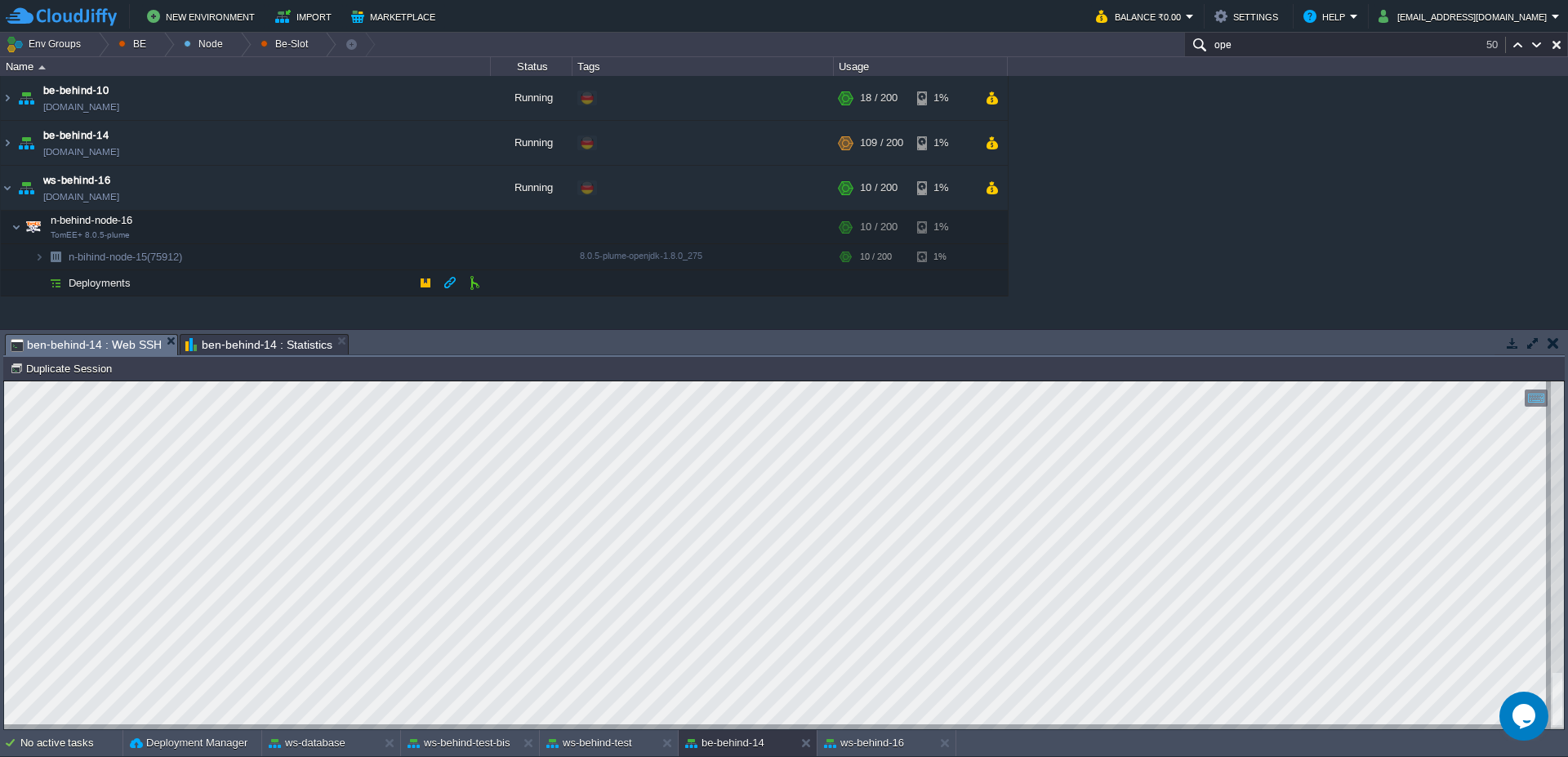
click at [242, 343] on span "ben-behind-14 : Statistics" at bounding box center [259, 344] width 147 height 19
click at [125, 352] on span "ben-behind-14 : Web SSH" at bounding box center [86, 344] width 151 height 20
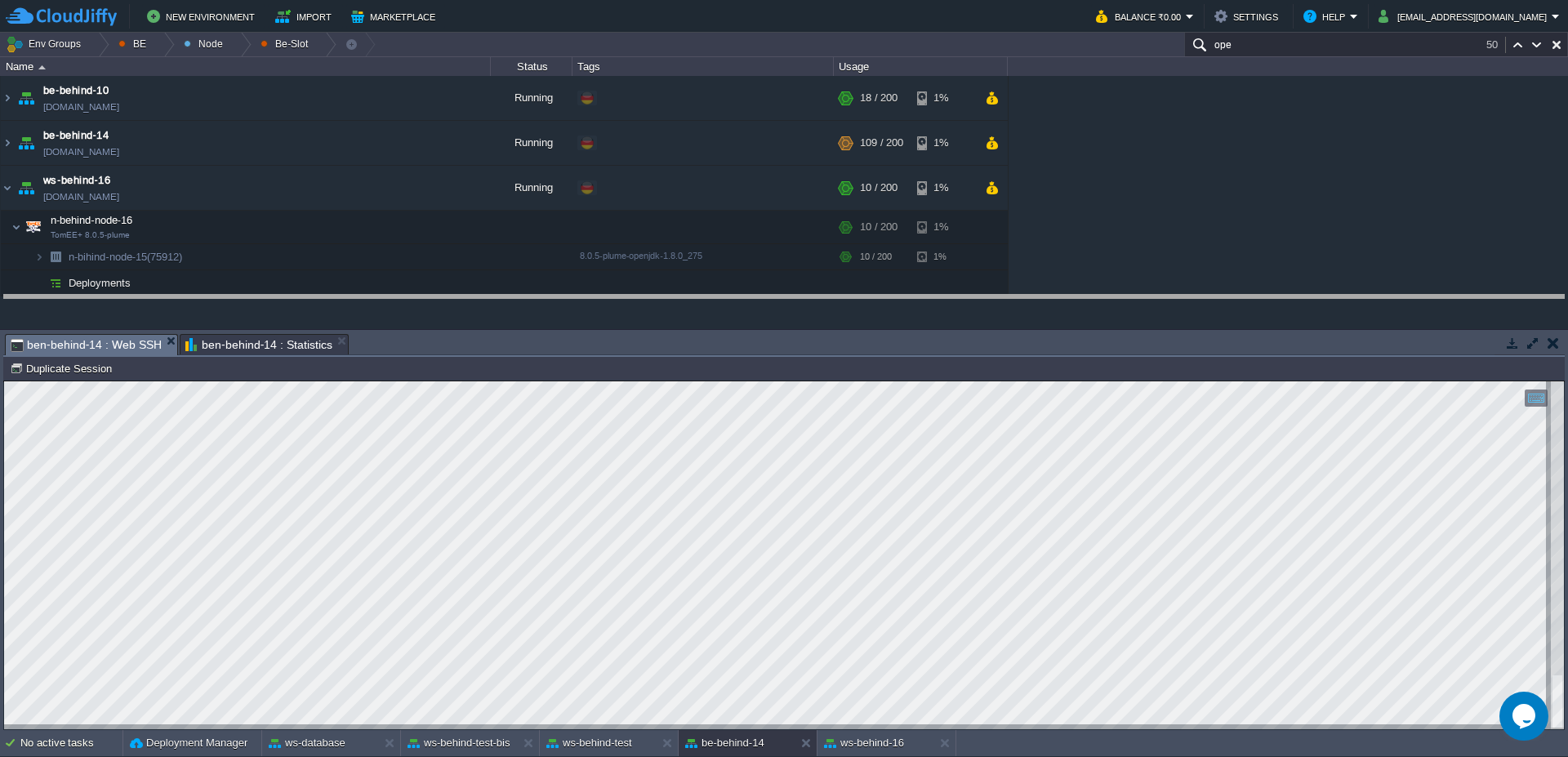
drag, startPoint x: 445, startPoint y: 348, endPoint x: 429, endPoint y: 306, distance: 44.9
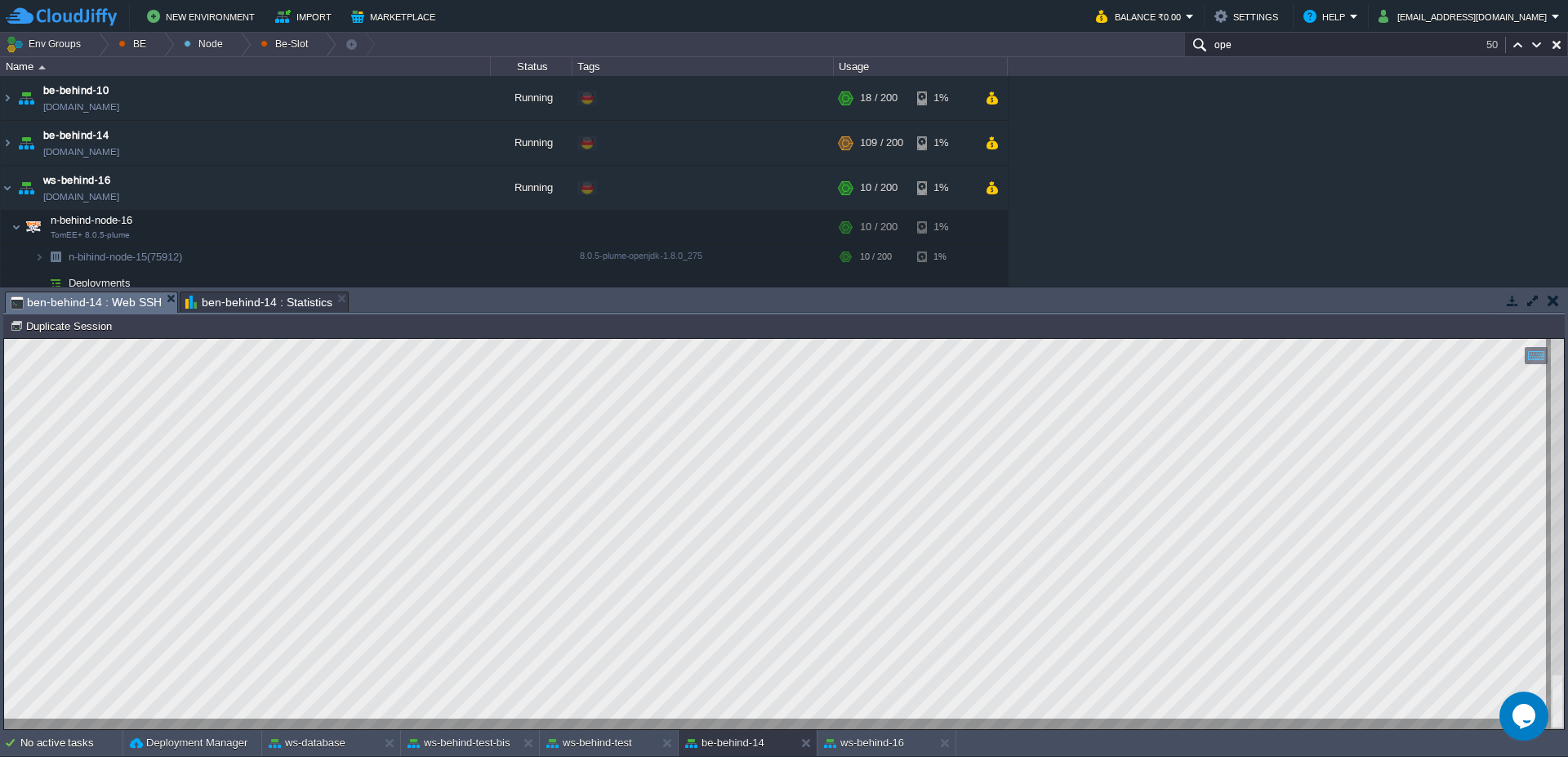
click at [248, 300] on span "ben-behind-14 : Statistics" at bounding box center [259, 302] width 147 height 19
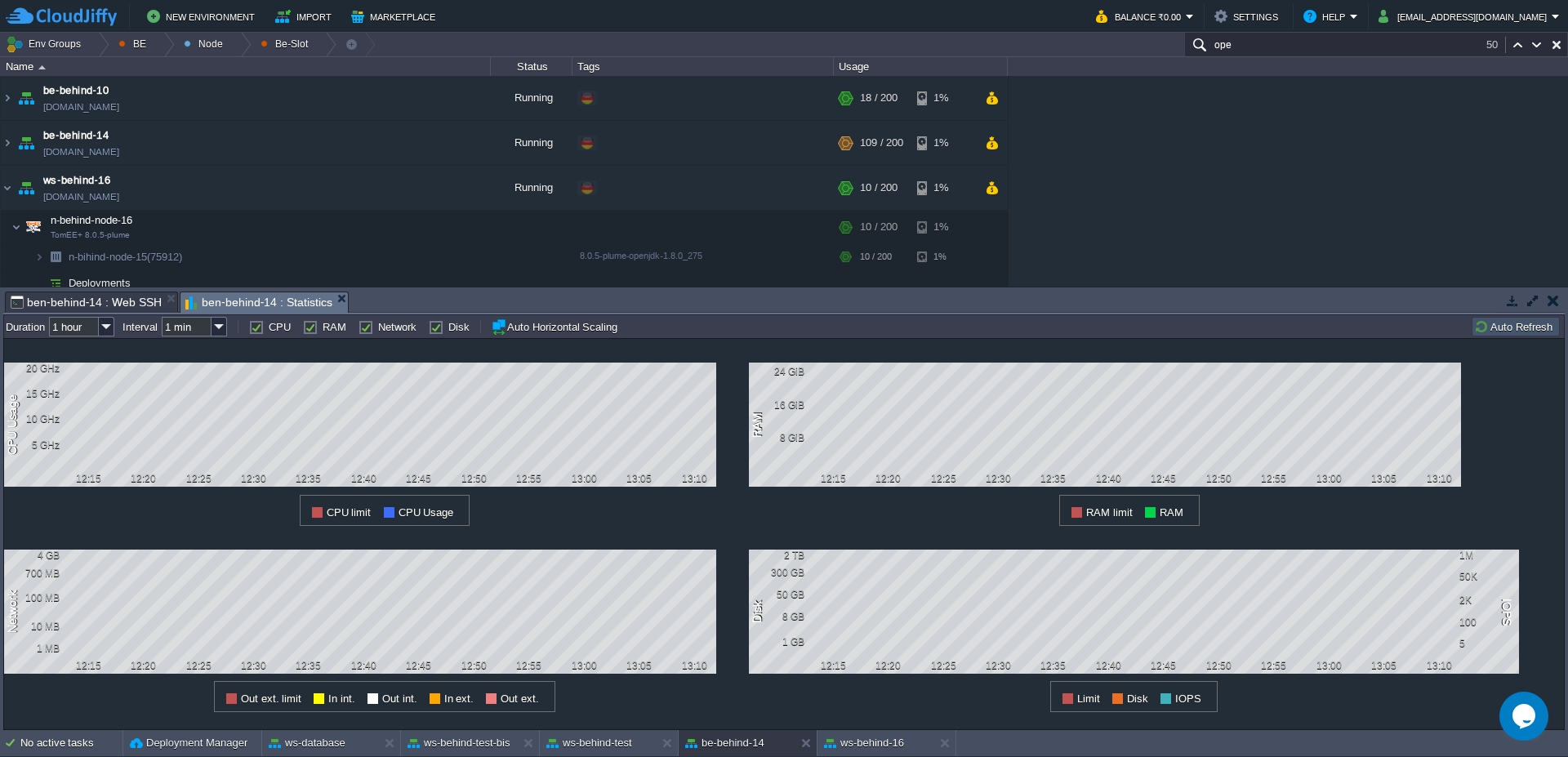
click at [1530, 328] on button "Auto Refresh" at bounding box center [1515, 326] width 84 height 15
click at [1531, 328] on button "Auto Refresh" at bounding box center [1515, 326] width 84 height 15
click at [87, 306] on span "ben-behind-14 : Web SSH" at bounding box center [86, 302] width 151 height 19
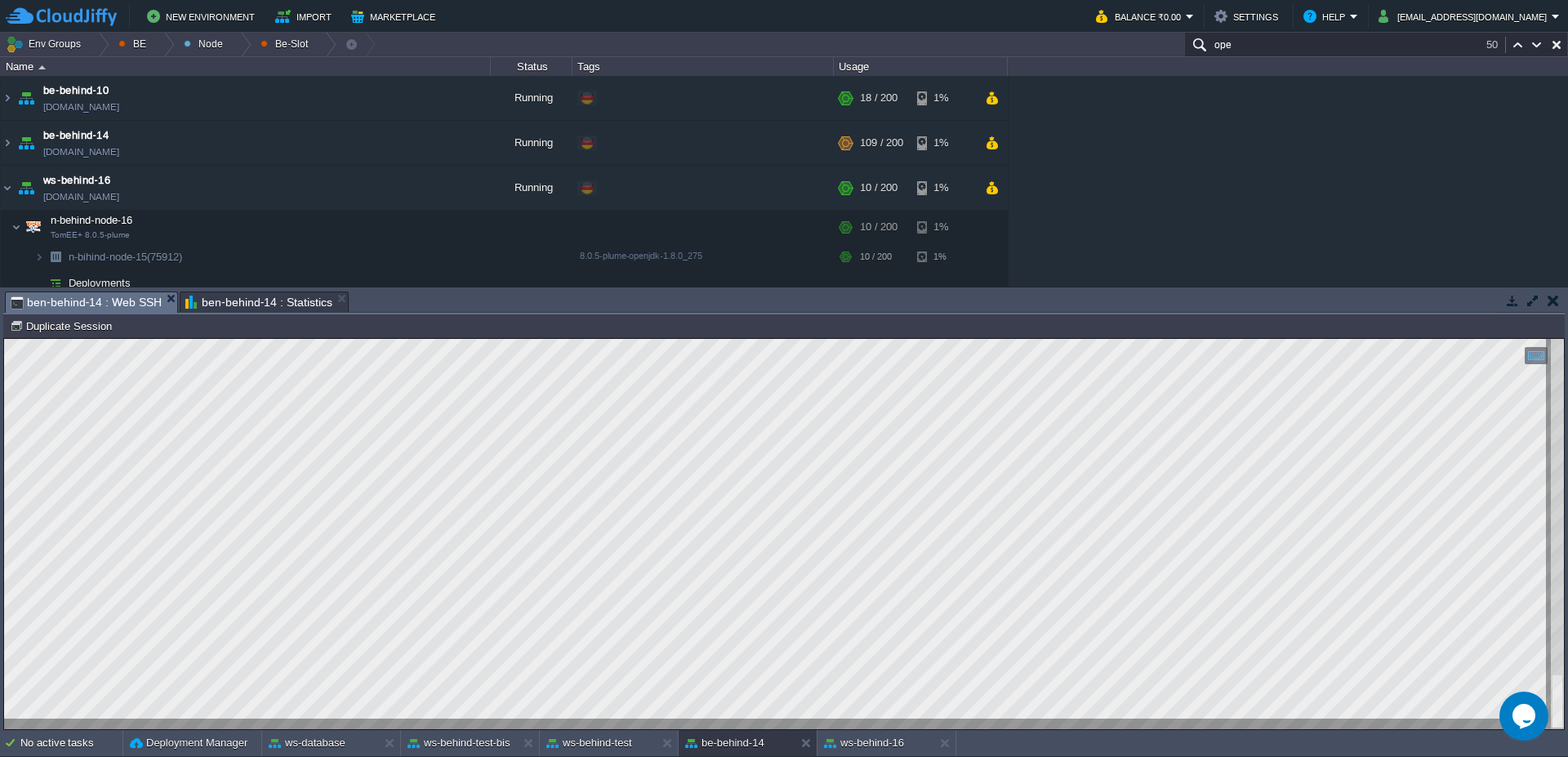
click at [209, 300] on span "ben-behind-14 : Statistics" at bounding box center [259, 302] width 147 height 19
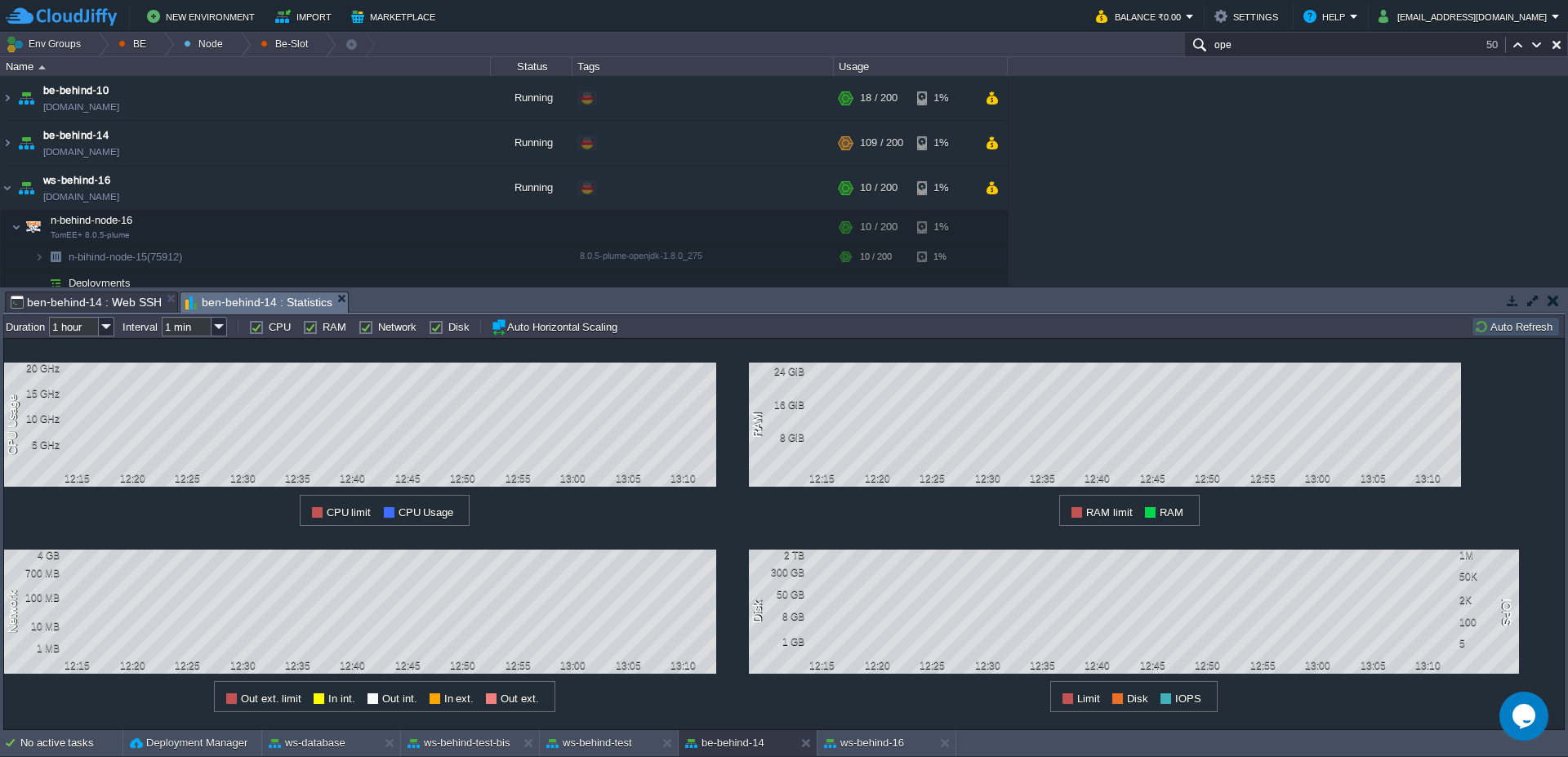
click at [1516, 325] on button "Auto Refresh" at bounding box center [1515, 326] width 84 height 15
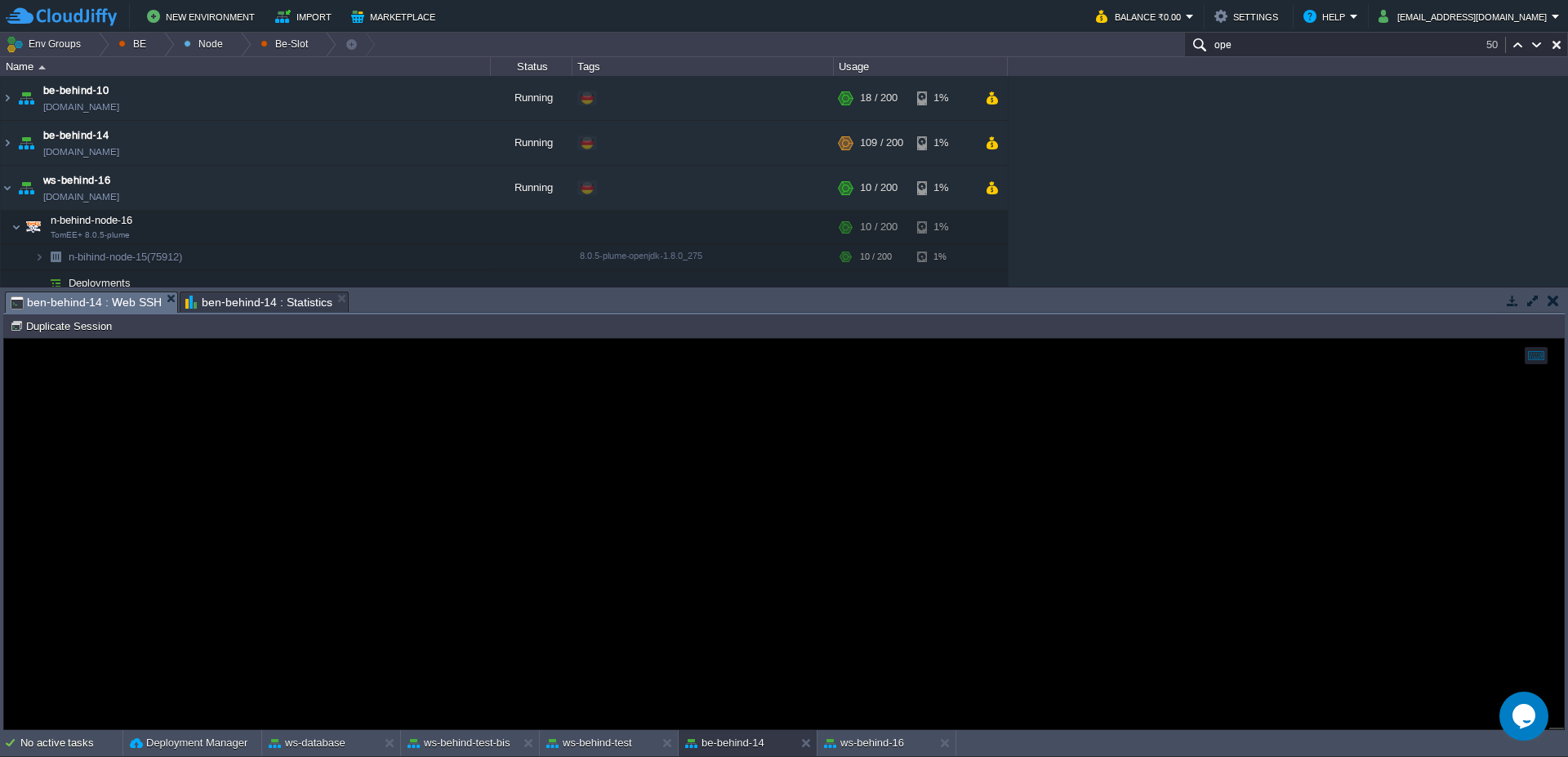
click at [117, 298] on span "ben-behind-14 : Web SSH" at bounding box center [86, 302] width 151 height 20
